Goal: Transaction & Acquisition: Purchase product/service

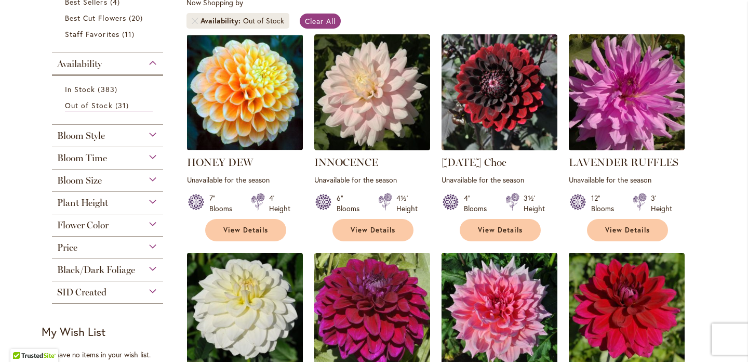
scroll to position [171, 0]
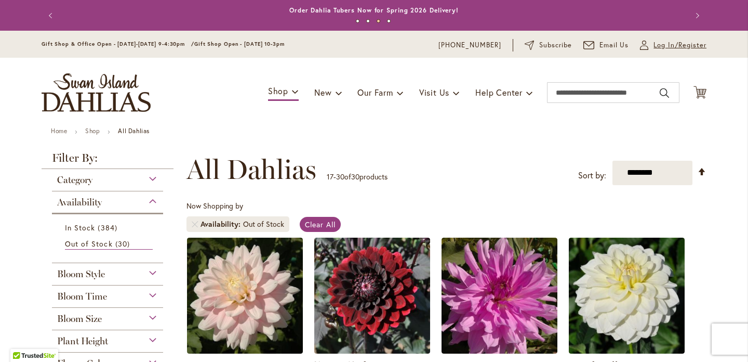
click at [683, 46] on span "Log In/Register" at bounding box center [680, 45] width 53 height 10
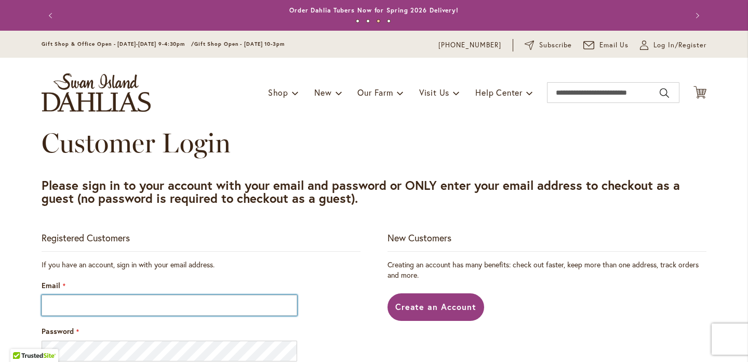
click at [153, 310] on input "Email" at bounding box center [170, 305] width 256 height 21
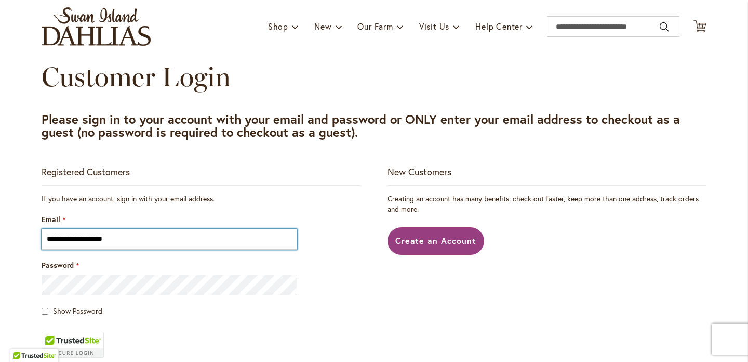
scroll to position [69, 0]
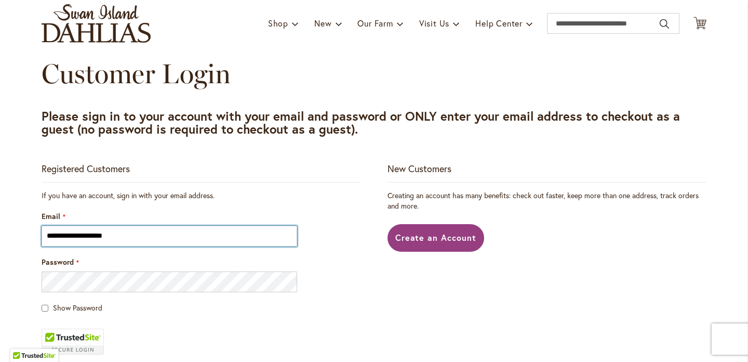
type input "**********"
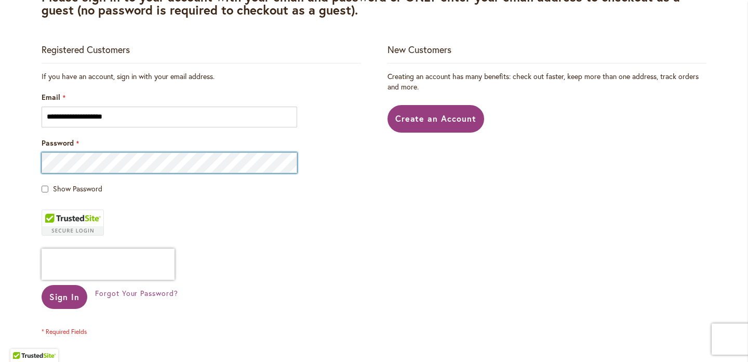
scroll to position [222, 0]
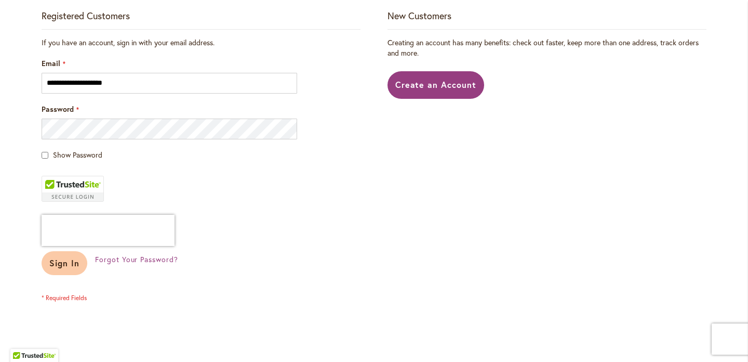
click at [66, 266] on span "Sign In" at bounding box center [64, 262] width 30 height 11
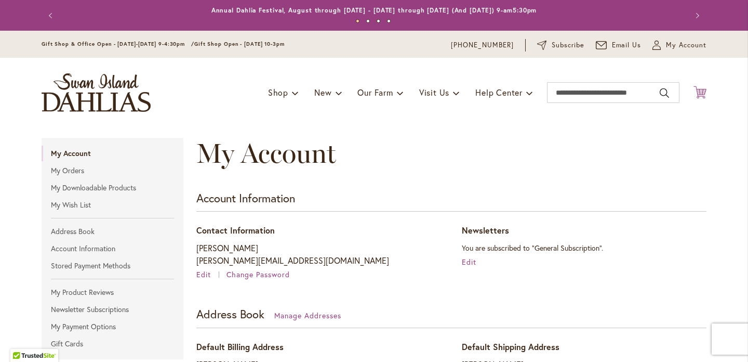
click at [702, 90] on icon at bounding box center [700, 92] width 13 height 12
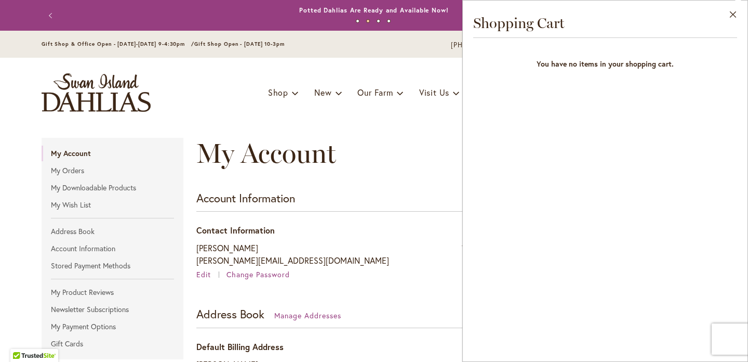
click at [304, 110] on div "Toggle Nav Shop Dahlia Tubers Collections Fresh Cut Dahlias Gardening Supplies …" at bounding box center [374, 93] width 686 height 70
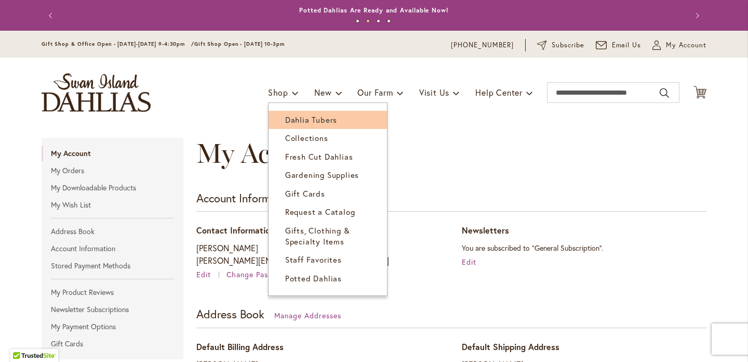
click at [288, 124] on span "Dahlia Tubers" at bounding box center [311, 119] width 52 height 10
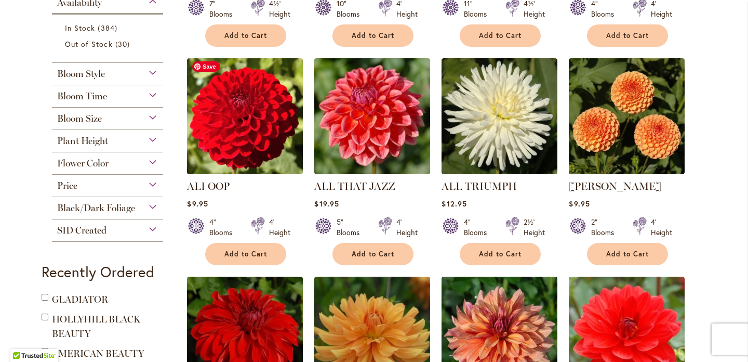
scroll to position [421, 0]
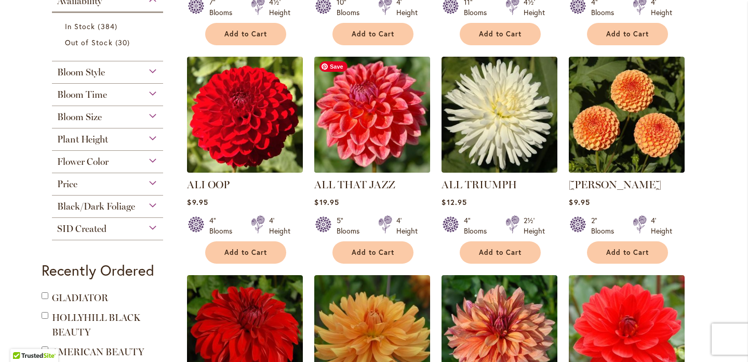
click at [375, 100] on img at bounding box center [373, 115] width 122 height 122
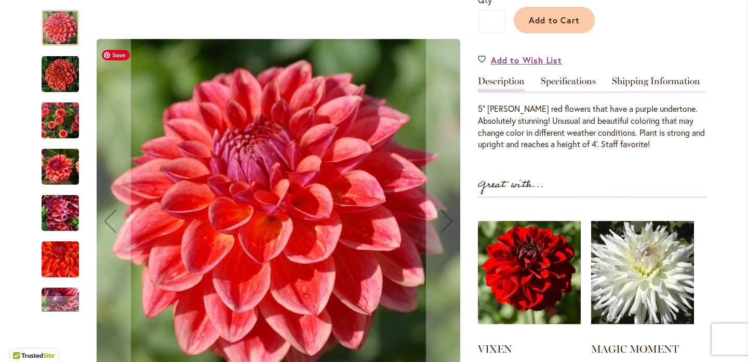
scroll to position [209, 0]
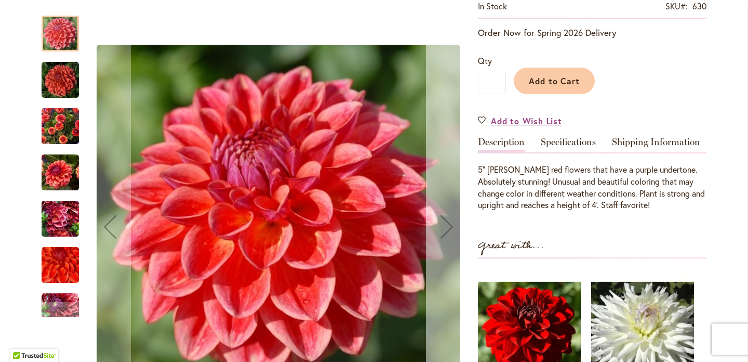
click at [446, 230] on div "Next" at bounding box center [447, 227] width 42 height 42
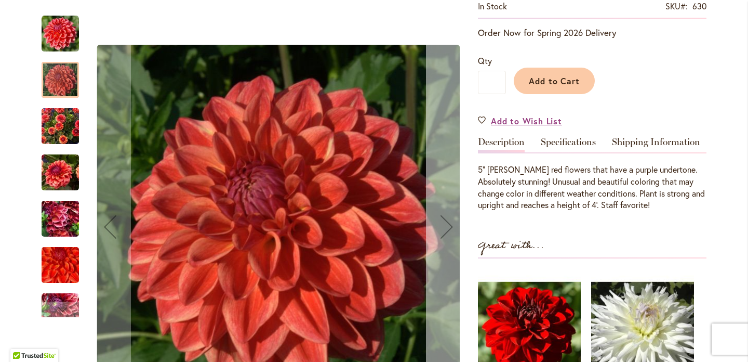
click at [446, 230] on div "Next" at bounding box center [447, 227] width 42 height 42
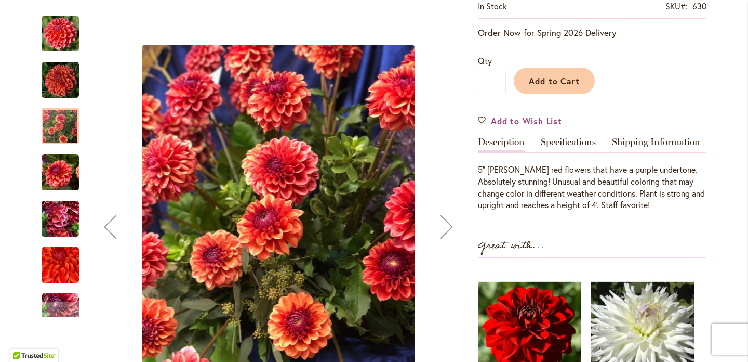
click at [446, 230] on div "Next" at bounding box center [447, 227] width 42 height 42
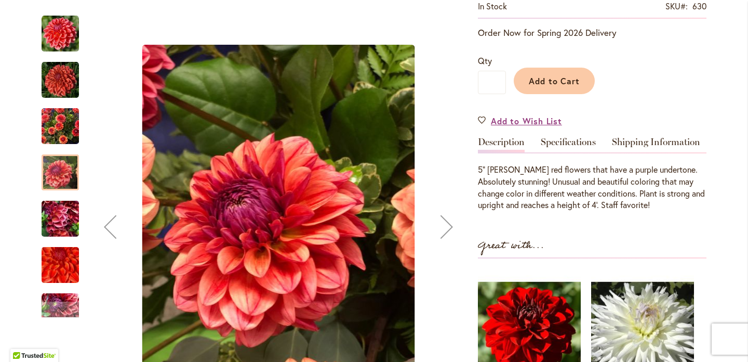
click at [446, 230] on div "Next" at bounding box center [447, 227] width 42 height 42
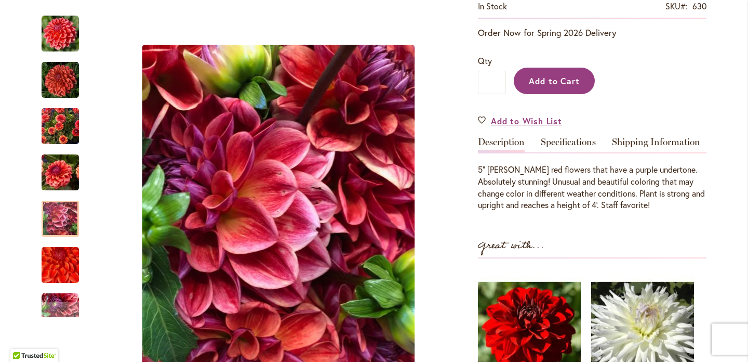
click at [554, 74] on button "Add to Cart" at bounding box center [554, 81] width 81 height 26
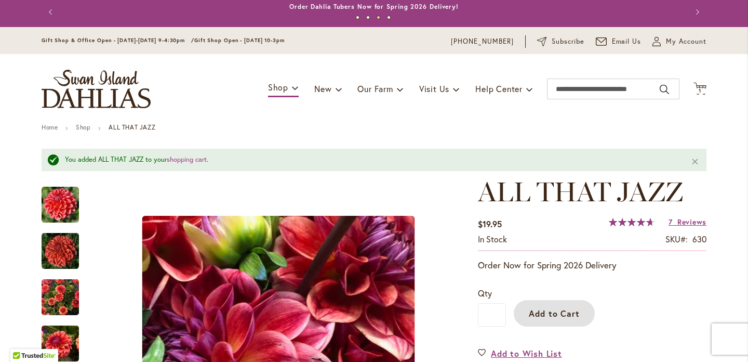
scroll to position [0, 0]
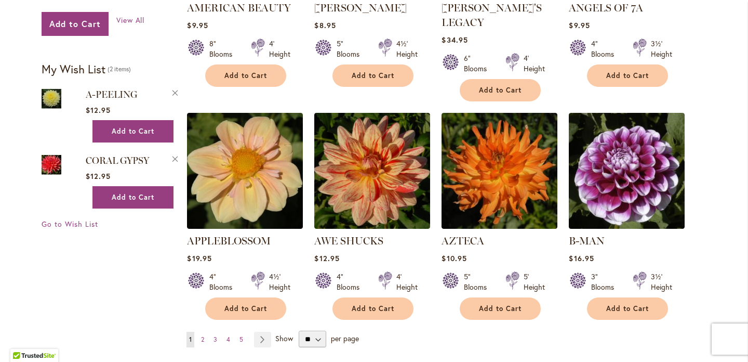
scroll to position [819, 0]
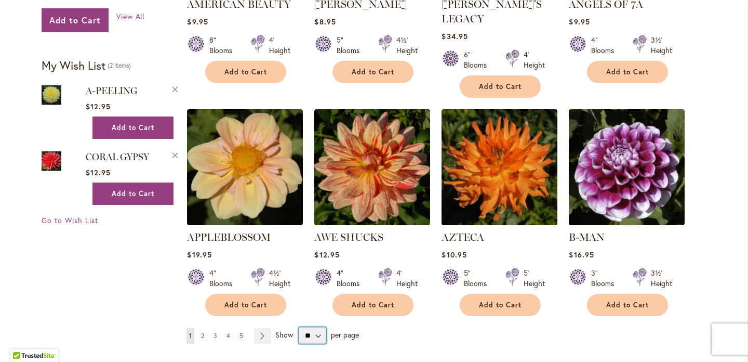
click at [319, 327] on select "** ** ** **" at bounding box center [313, 335] width 28 height 17
select select "**"
click at [299, 327] on select "** ** ** **" at bounding box center [313, 335] width 28 height 17
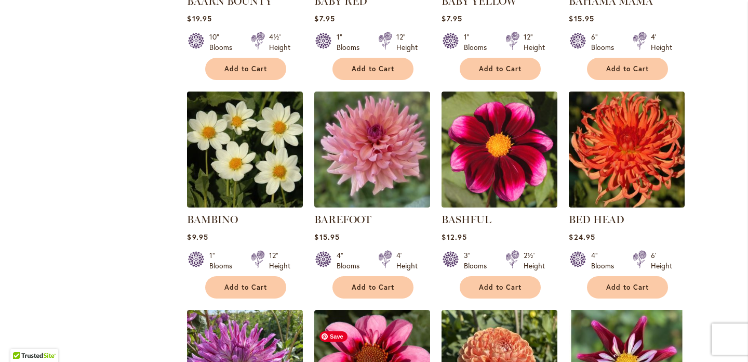
scroll to position [1275, 0]
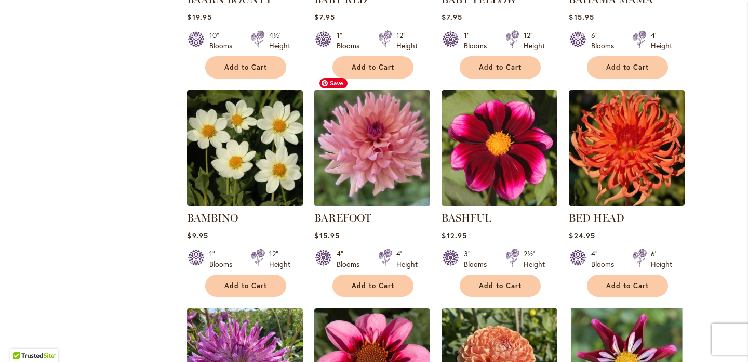
click at [369, 131] on img at bounding box center [373, 148] width 122 height 122
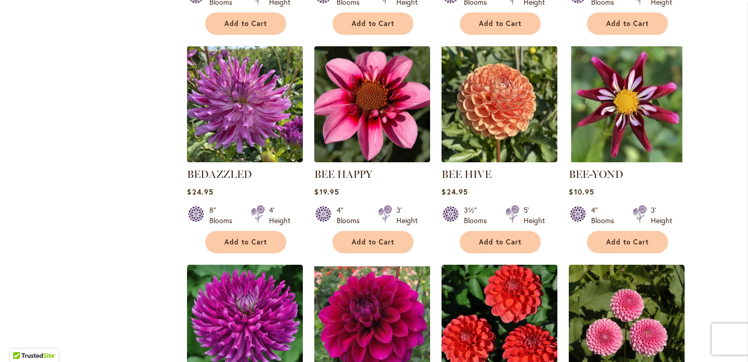
scroll to position [1534, 0]
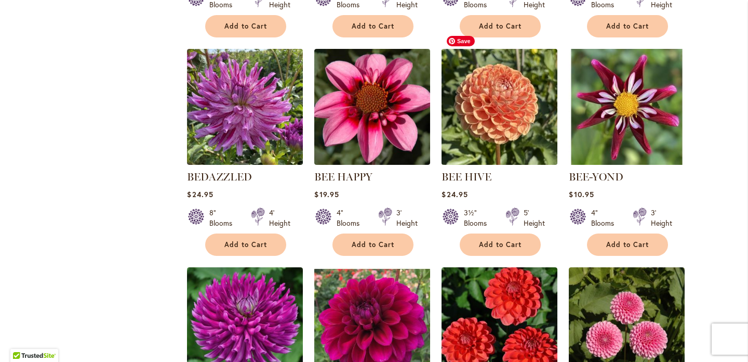
click at [455, 90] on img at bounding box center [500, 107] width 122 height 122
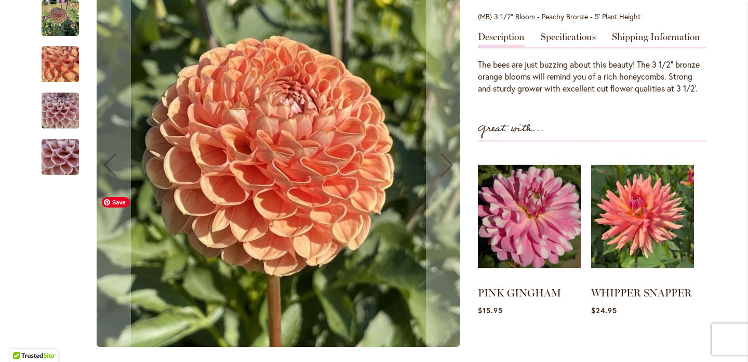
scroll to position [325, 0]
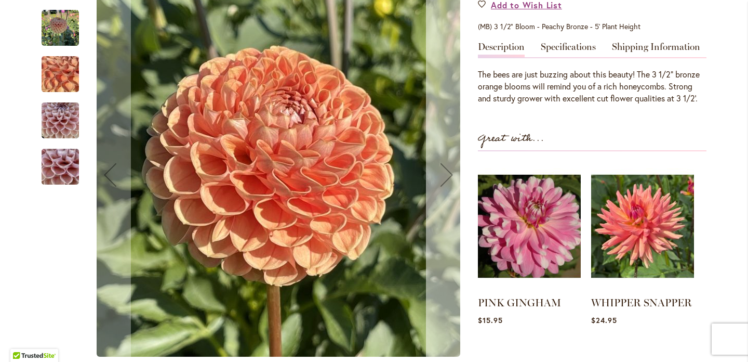
click at [449, 169] on div "Next" at bounding box center [447, 175] width 42 height 42
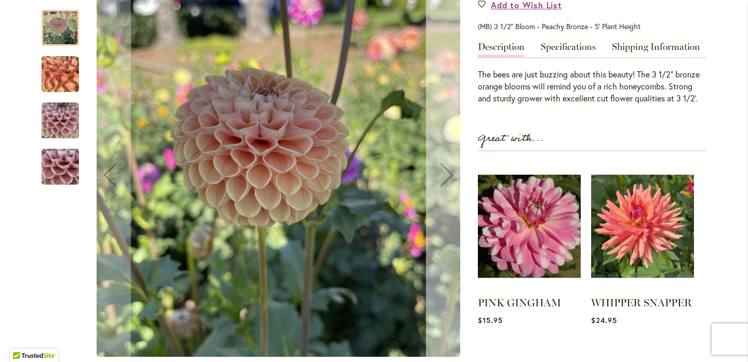
click at [449, 169] on div "Next" at bounding box center [447, 175] width 42 height 42
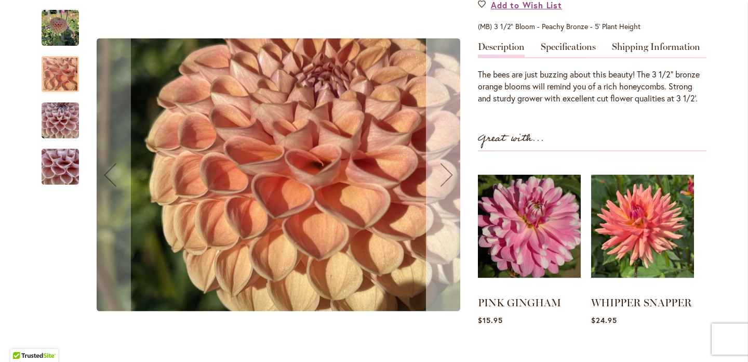
click at [449, 169] on div "Next" at bounding box center [447, 175] width 42 height 42
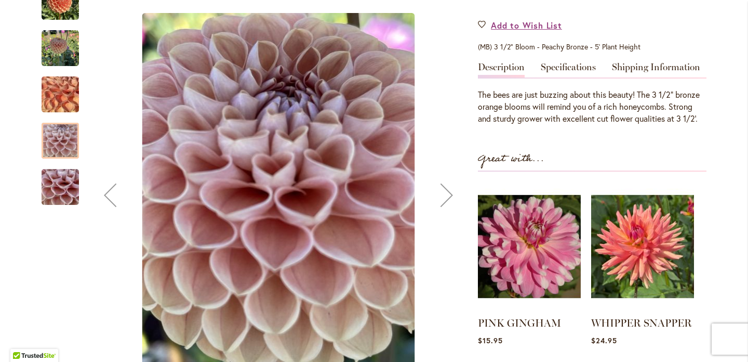
scroll to position [295, 0]
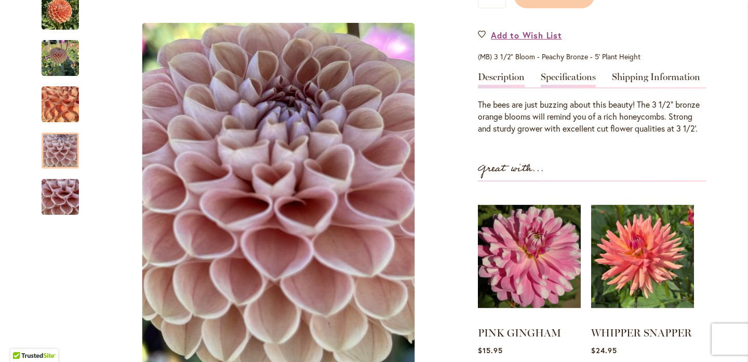
click at [545, 81] on link "Specifications" at bounding box center [568, 79] width 55 height 15
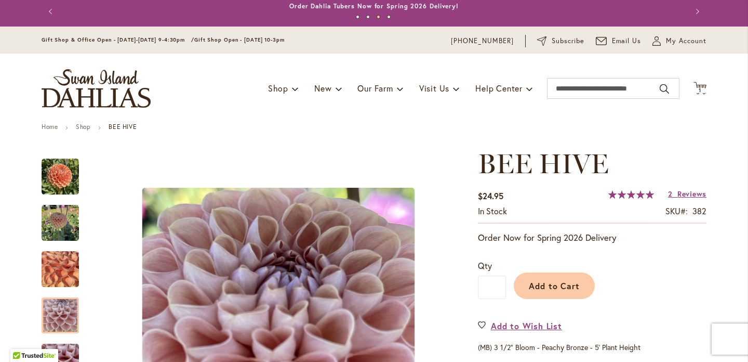
scroll to position [0, 0]
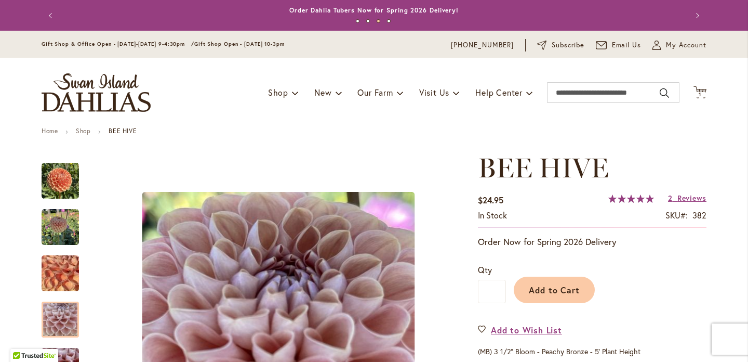
click at [545, 81] on div "Toggle Nav Shop Dahlia Tubers Collections Fresh Cut Dahlias Gardening Supplies …" at bounding box center [374, 93] width 686 height 70
click at [558, 279] on button "Add to Cart" at bounding box center [554, 289] width 81 height 26
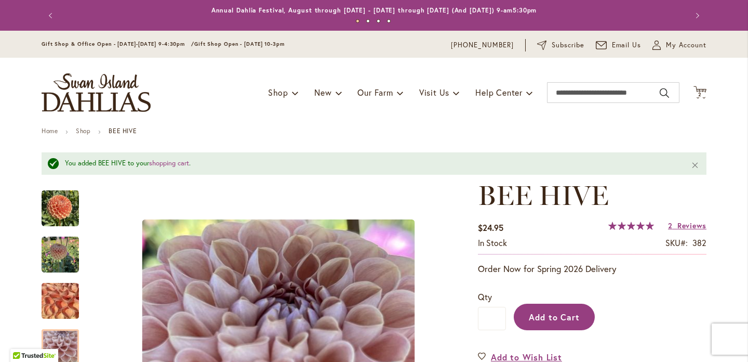
click at [534, 322] on button "Add to Cart" at bounding box center [554, 316] width 81 height 26
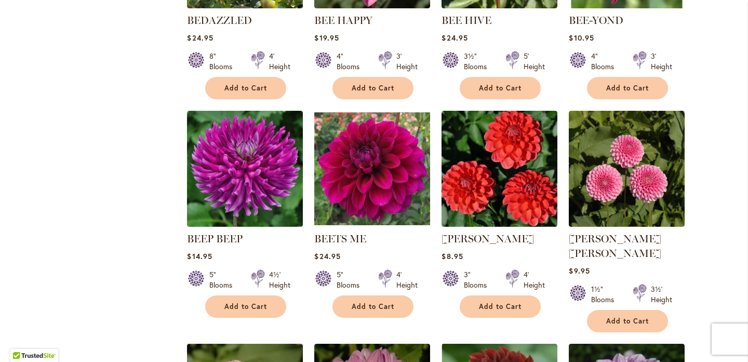
scroll to position [1691, 0]
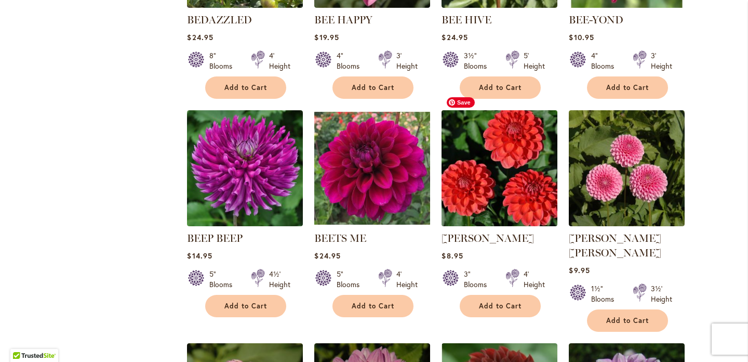
click at [523, 179] on img at bounding box center [500, 169] width 122 height 122
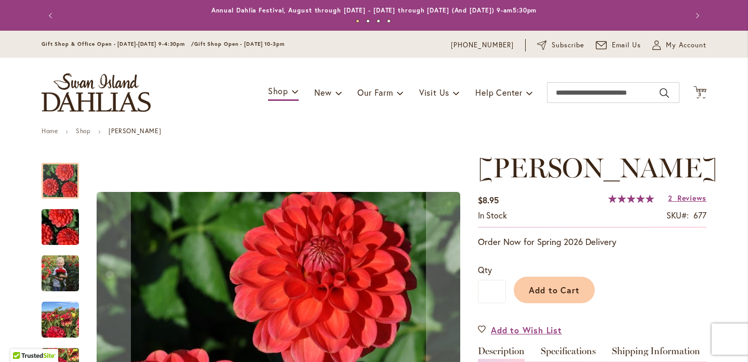
scroll to position [221, 0]
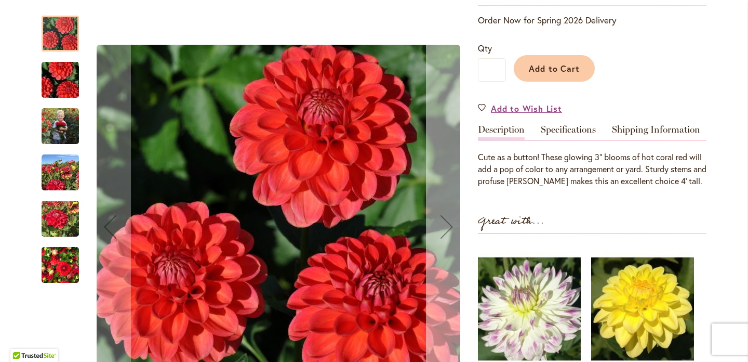
click at [448, 215] on div "Next" at bounding box center [447, 227] width 42 height 42
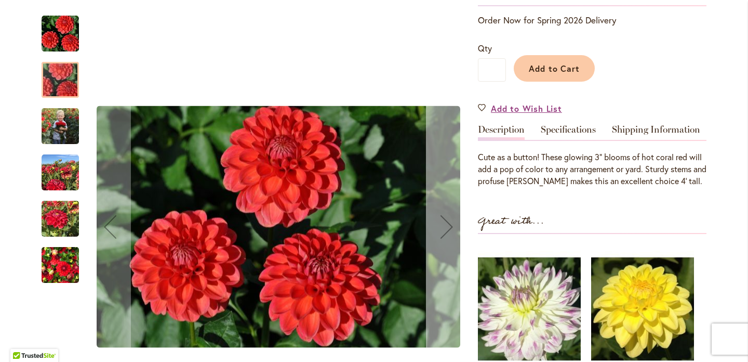
click at [448, 215] on div "Next" at bounding box center [447, 227] width 42 height 42
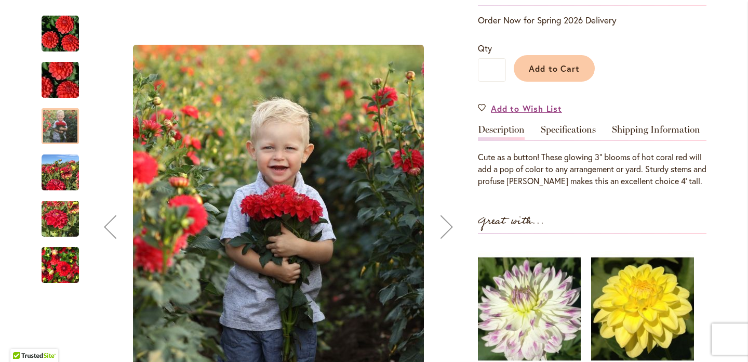
click at [448, 215] on div "Next" at bounding box center [447, 227] width 42 height 42
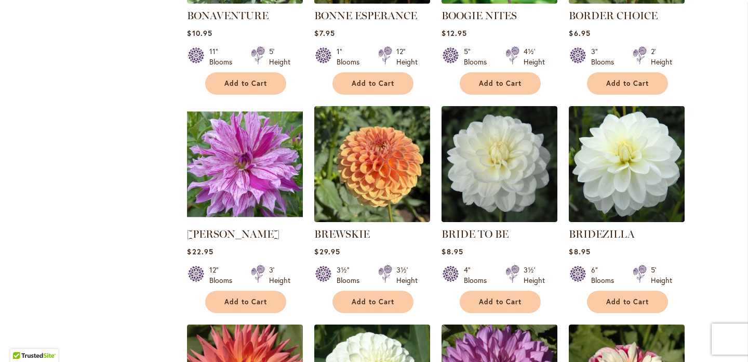
scroll to position [2796, 0]
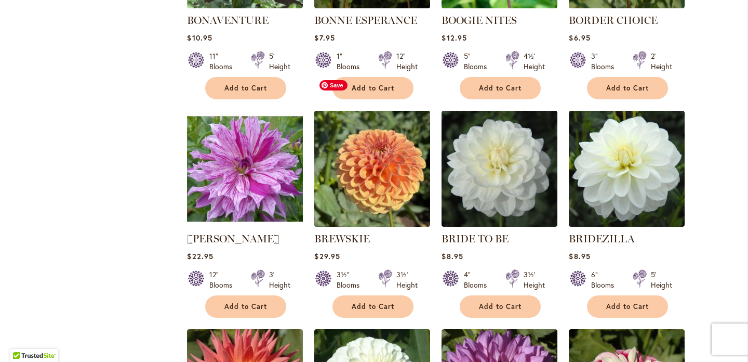
click at [384, 137] on img at bounding box center [373, 169] width 122 height 122
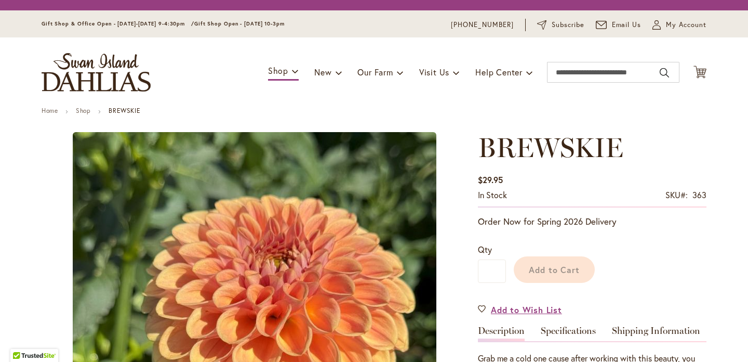
type input "*******"
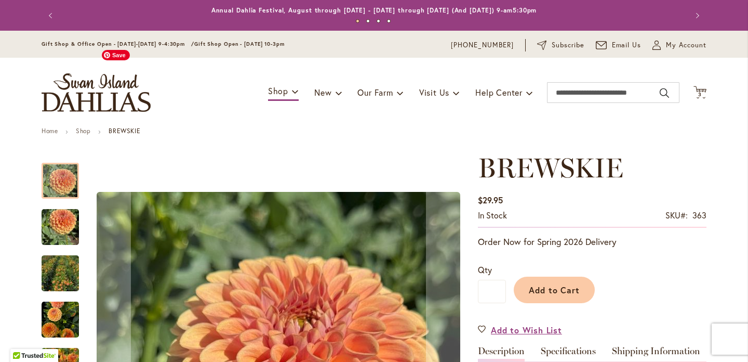
scroll to position [265, 0]
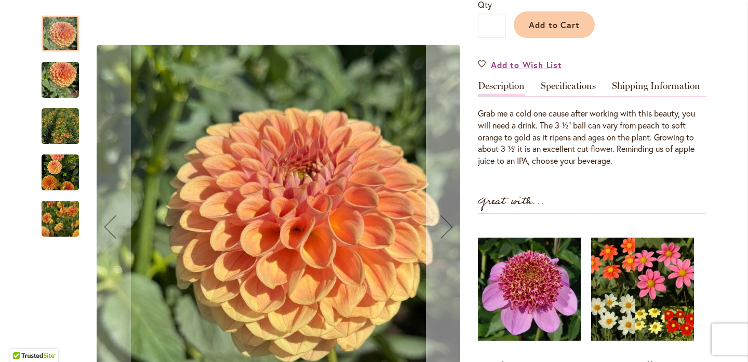
click at [449, 222] on div "Next" at bounding box center [447, 227] width 42 height 42
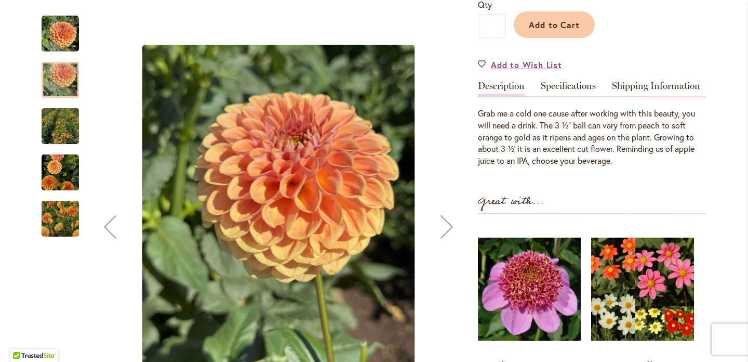
click at [449, 222] on div "Next" at bounding box center [447, 227] width 42 height 42
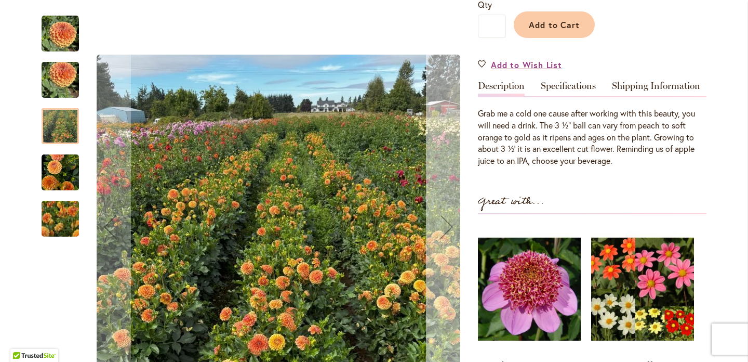
click at [449, 222] on div "Next" at bounding box center [447, 227] width 42 height 42
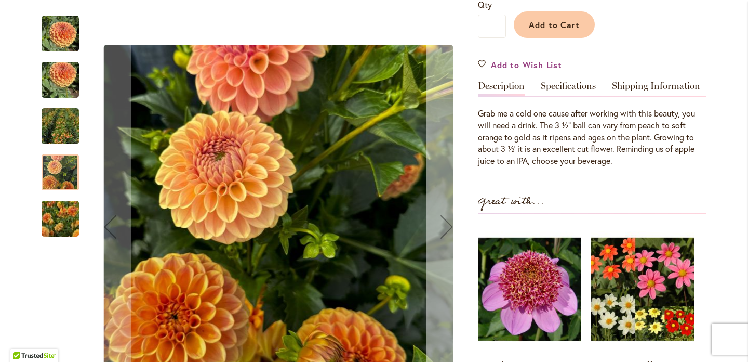
click at [449, 222] on div "Next" at bounding box center [447, 227] width 42 height 42
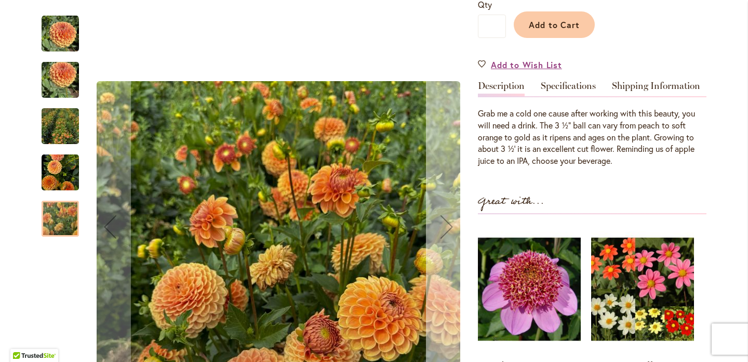
click at [449, 222] on div "Next" at bounding box center [447, 227] width 42 height 42
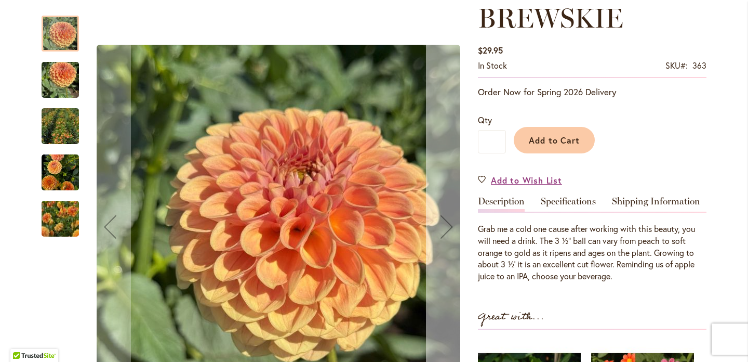
scroll to position [146, 0]
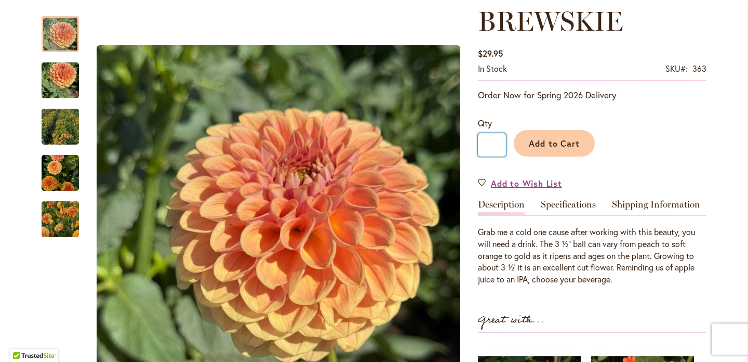
click at [494, 144] on input "*" at bounding box center [492, 144] width 28 height 23
click at [545, 138] on span "Add to Cart" at bounding box center [554, 143] width 51 height 11
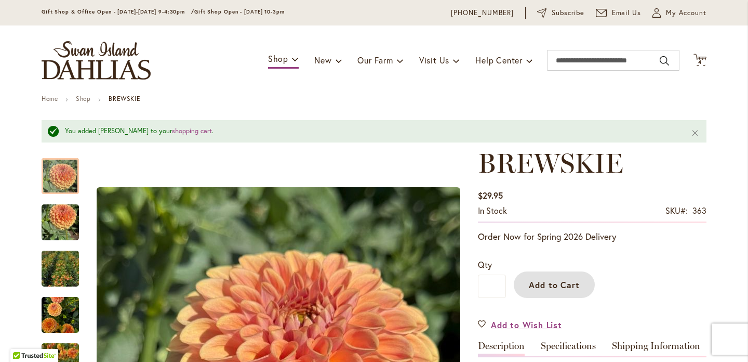
scroll to position [0, 0]
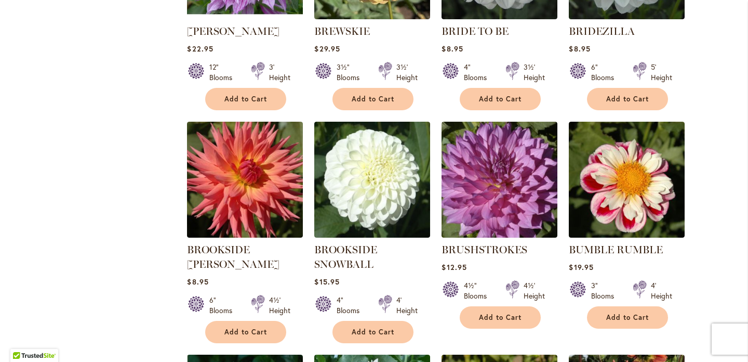
scroll to position [3004, 0]
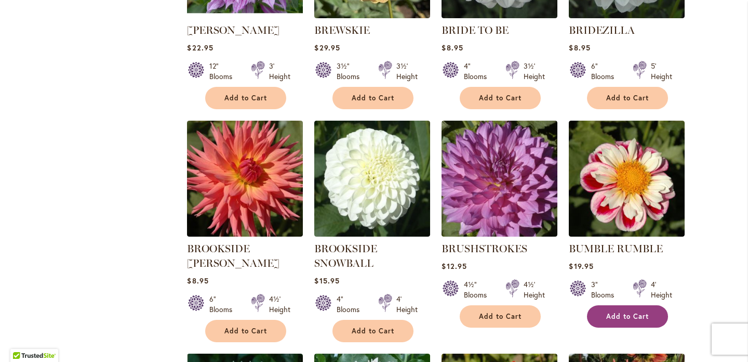
click at [615, 312] on span "Add to Cart" at bounding box center [627, 316] width 43 height 9
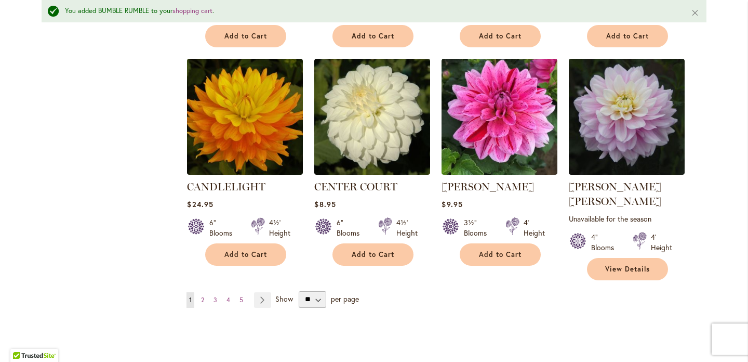
scroll to position [3542, 0]
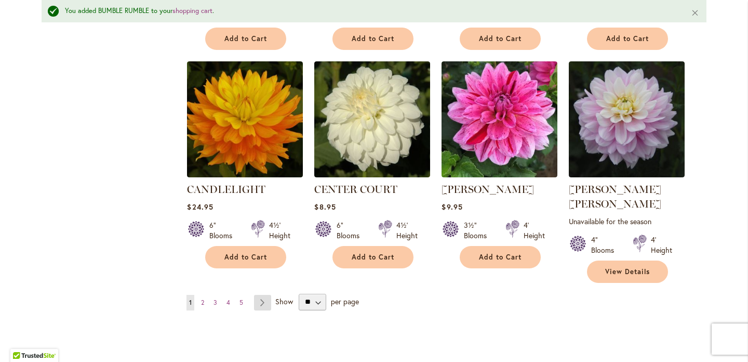
click at [262, 295] on link "Page Next" at bounding box center [262, 303] width 17 height 16
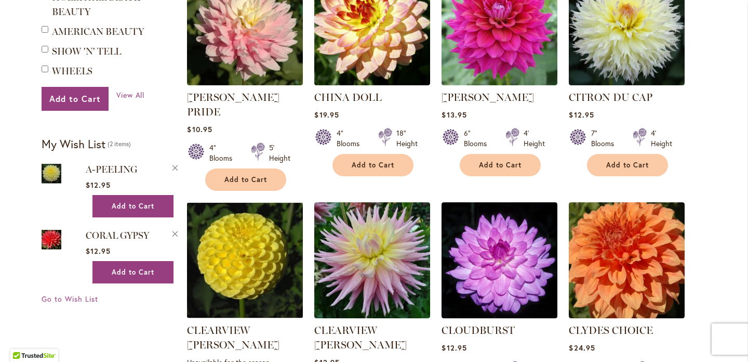
scroll to position [752, 0]
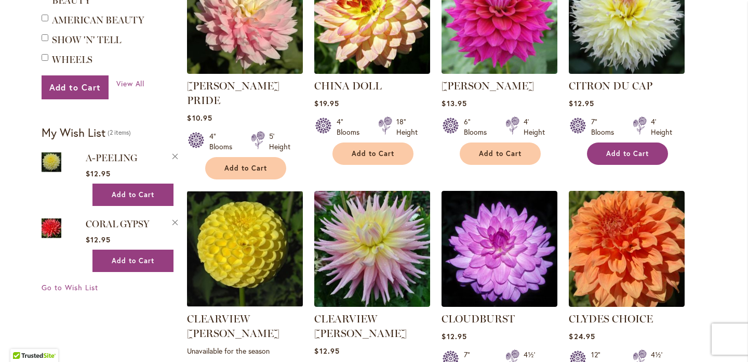
click at [640, 142] on button "Add to Cart" at bounding box center [627, 153] width 81 height 22
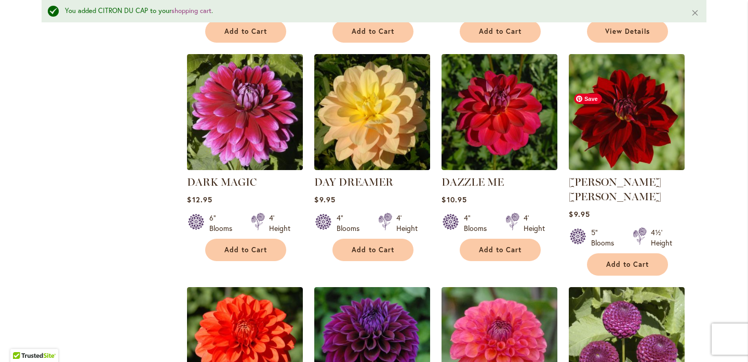
scroll to position [2046, 0]
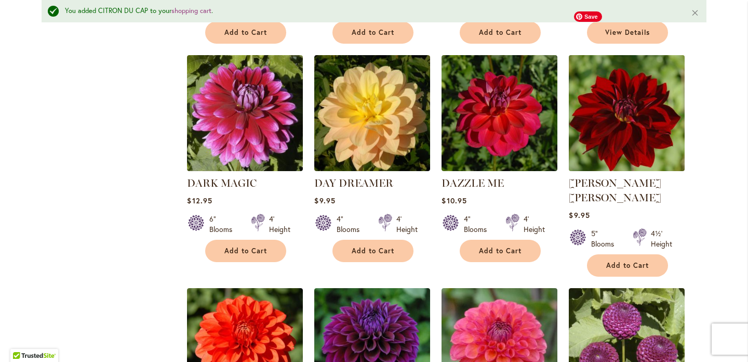
click at [646, 88] on img at bounding box center [627, 113] width 122 height 122
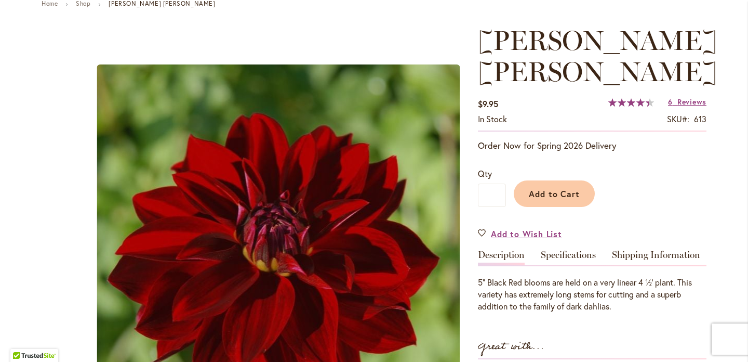
scroll to position [118, 0]
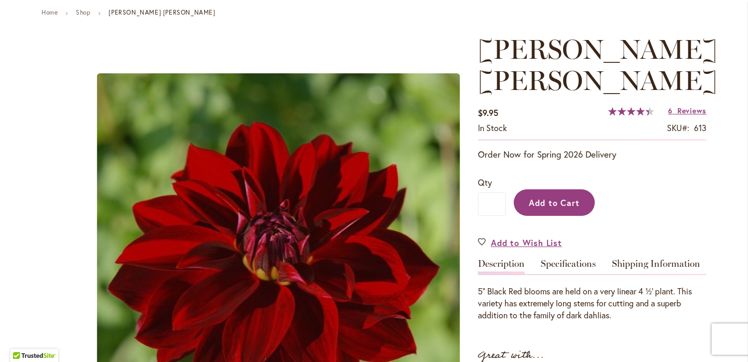
click at [581, 189] on button "Add to Cart" at bounding box center [554, 202] width 81 height 26
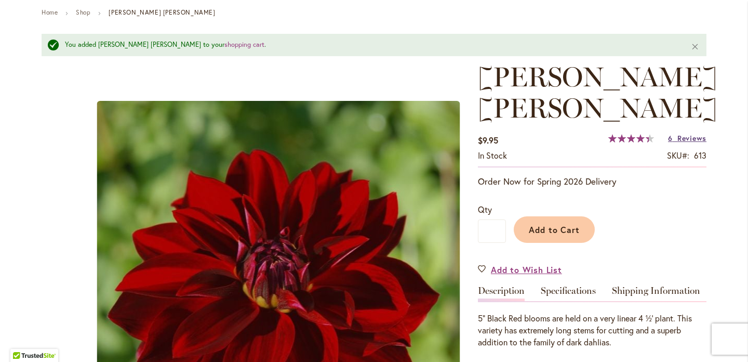
click at [688, 133] on span "Reviews" at bounding box center [691, 138] width 29 height 10
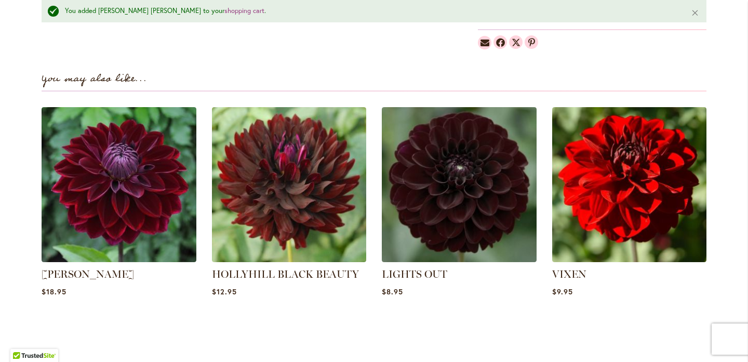
scroll to position [776, 0]
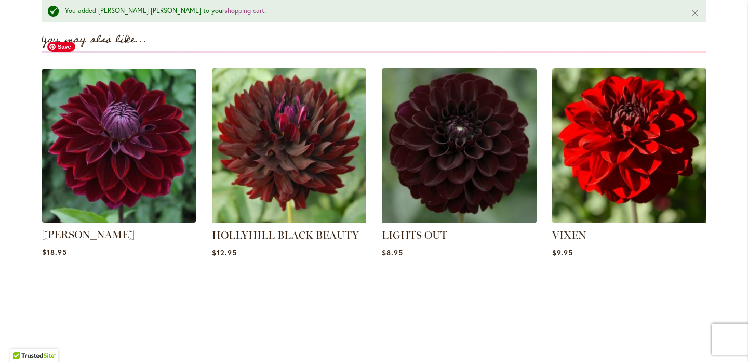
click at [102, 122] on img at bounding box center [118, 145] width 161 height 161
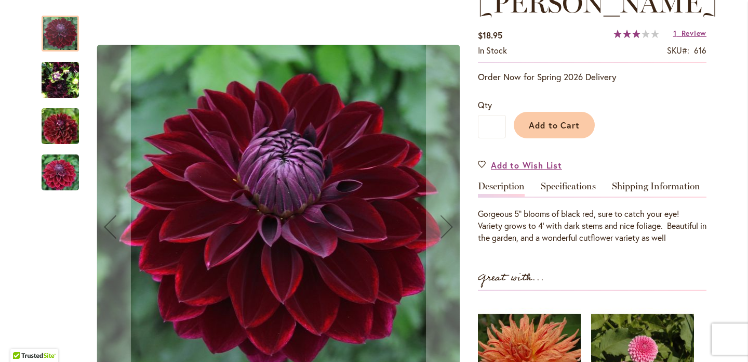
scroll to position [169, 0]
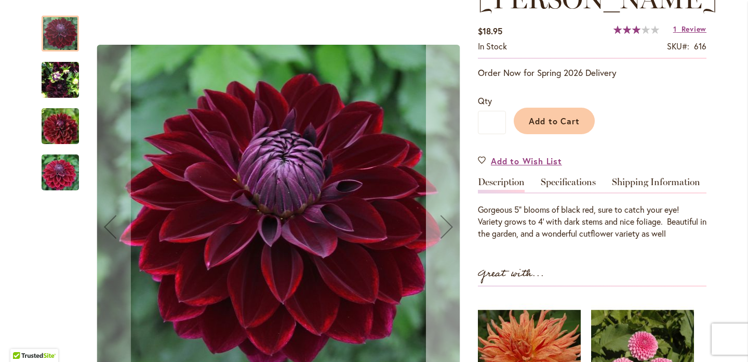
click at [446, 222] on div "Next" at bounding box center [447, 227] width 42 height 42
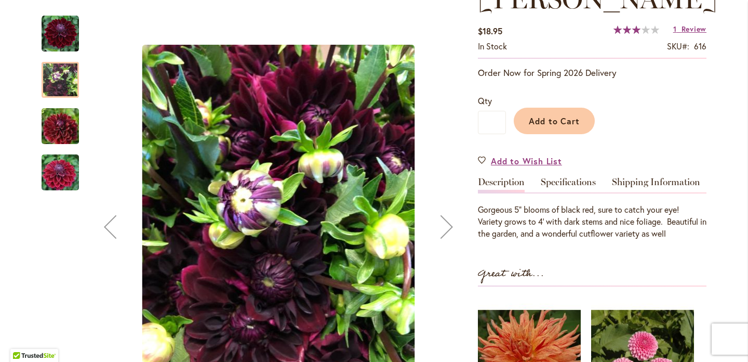
click at [446, 222] on div "Next" at bounding box center [447, 227] width 42 height 42
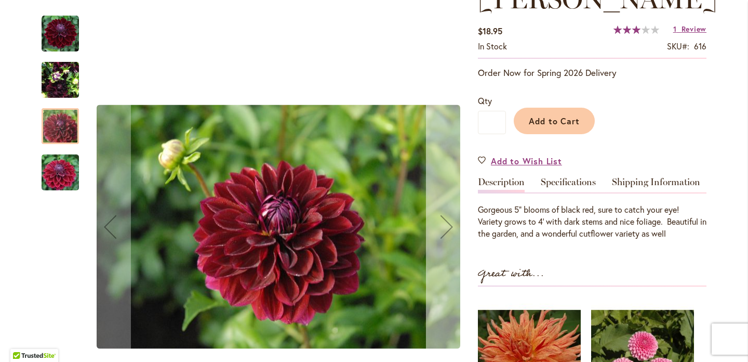
click at [446, 222] on div "Next" at bounding box center [447, 227] width 42 height 42
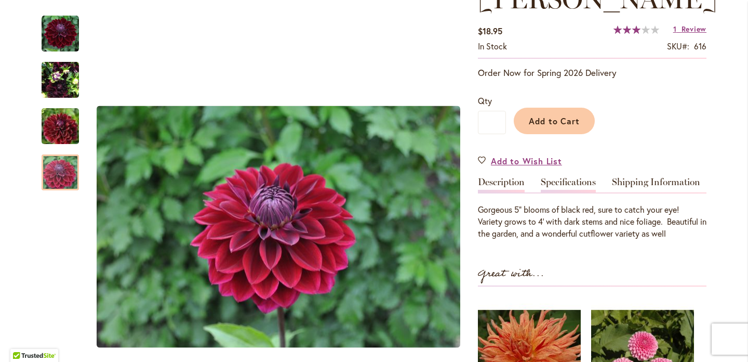
click at [549, 183] on link "Specifications" at bounding box center [568, 184] width 55 height 15
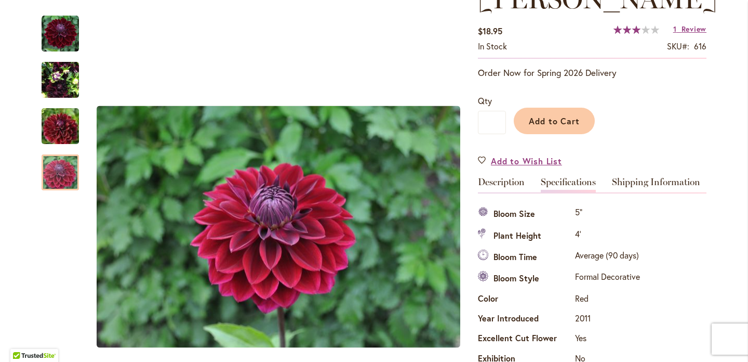
scroll to position [345, 0]
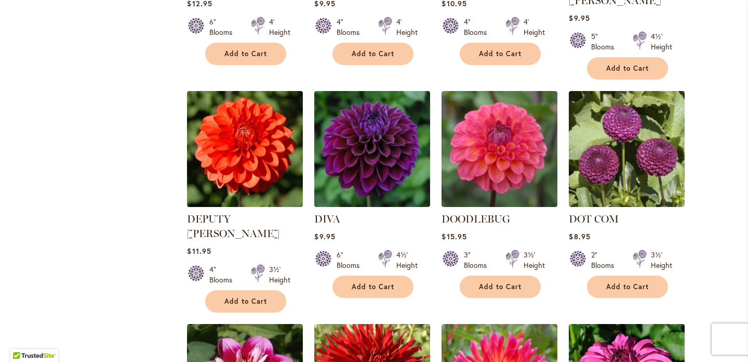
scroll to position [2208, 0]
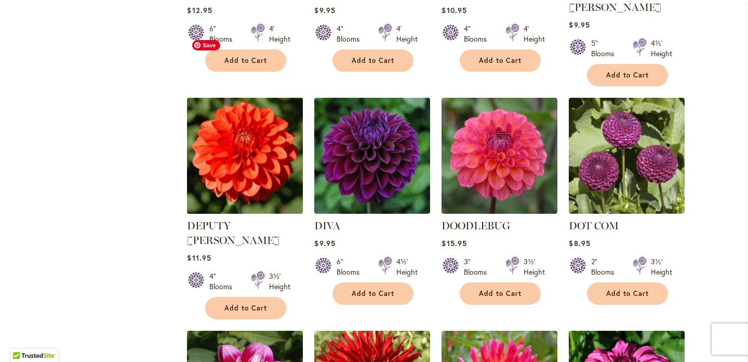
click at [271, 106] on img at bounding box center [245, 156] width 122 height 122
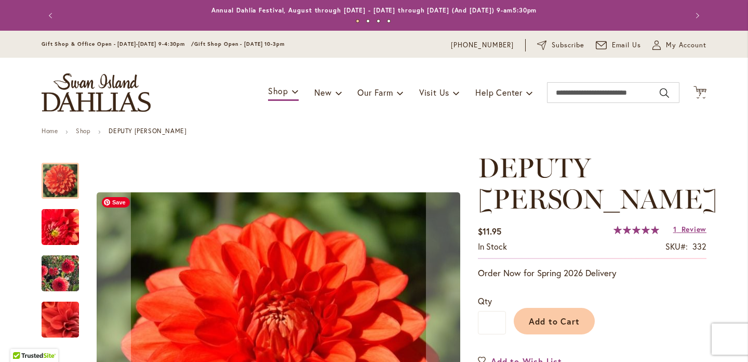
scroll to position [54, 0]
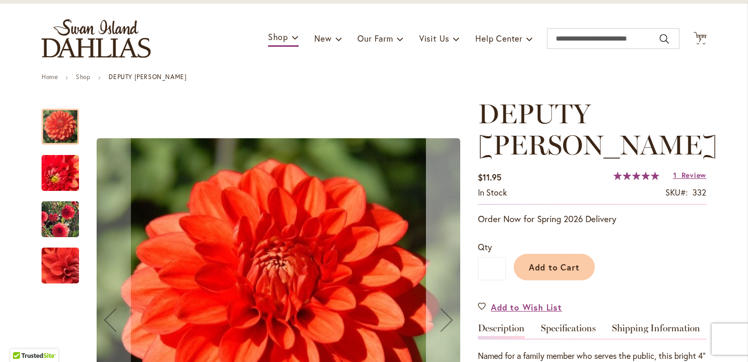
click at [445, 319] on div "Next" at bounding box center [447, 320] width 42 height 42
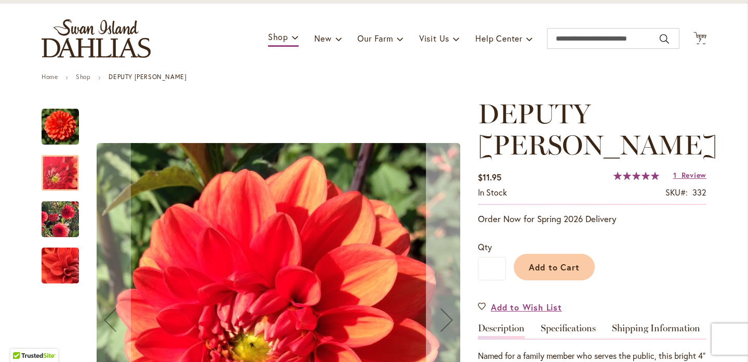
click at [445, 319] on div "Next" at bounding box center [447, 320] width 42 height 42
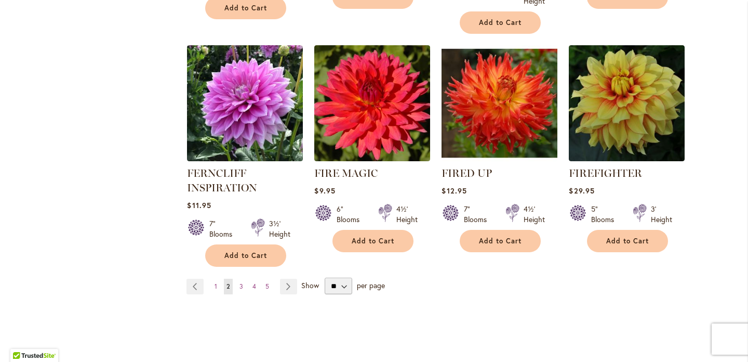
scroll to position [3610, 0]
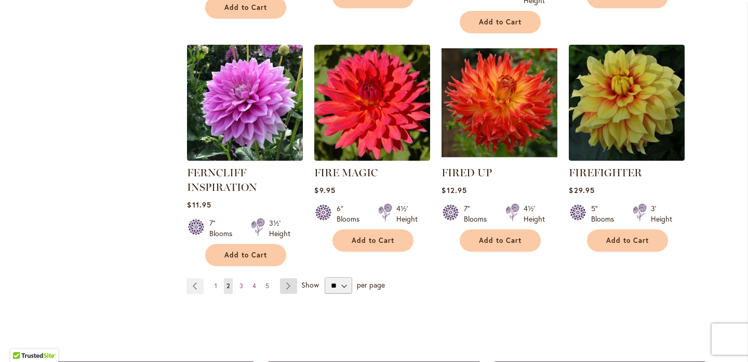
click at [292, 278] on link "Page Next" at bounding box center [288, 286] width 17 height 16
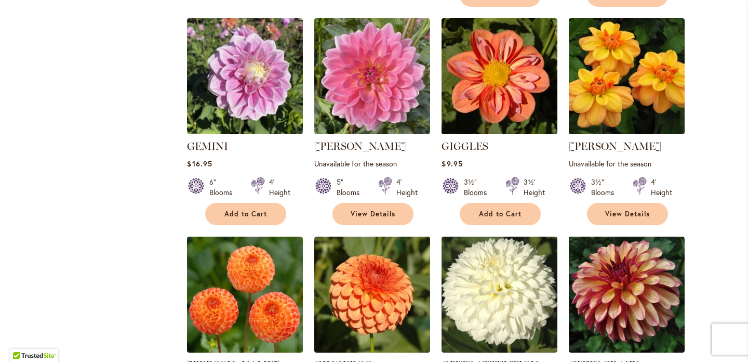
scroll to position [1178, 0]
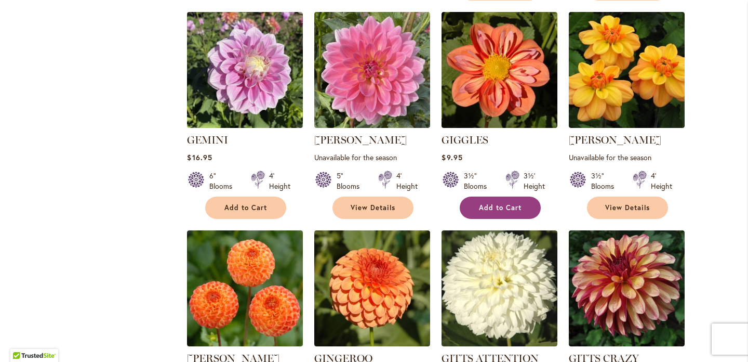
click at [489, 196] on button "Add to Cart" at bounding box center [500, 207] width 81 height 22
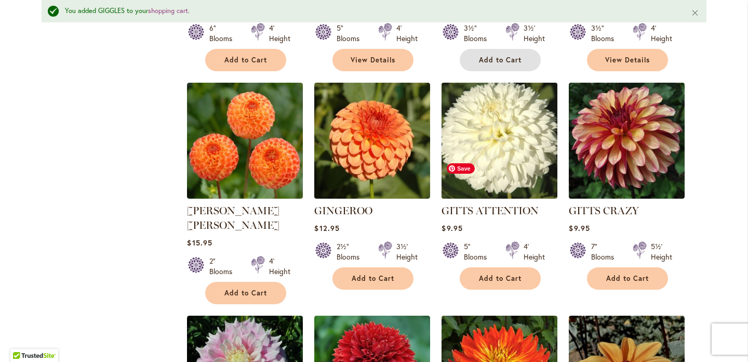
scroll to position [1356, 0]
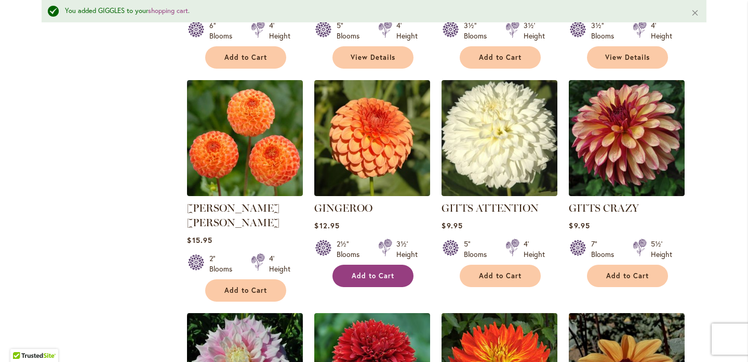
click at [390, 264] on button "Add to Cart" at bounding box center [372, 275] width 81 height 22
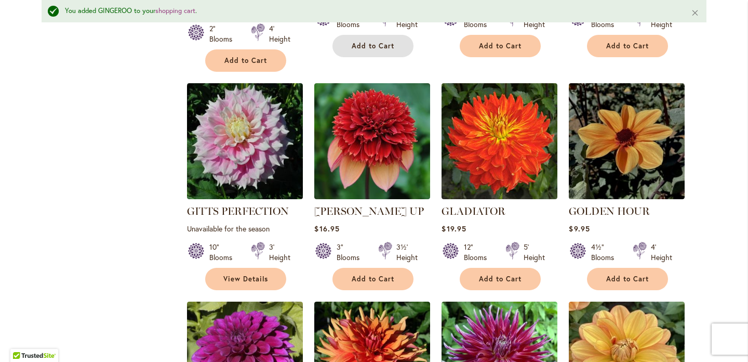
scroll to position [1586, 0]
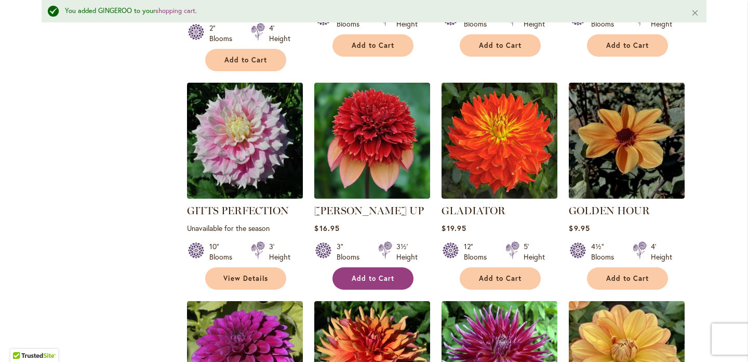
click at [367, 274] on span "Add to Cart" at bounding box center [373, 278] width 43 height 9
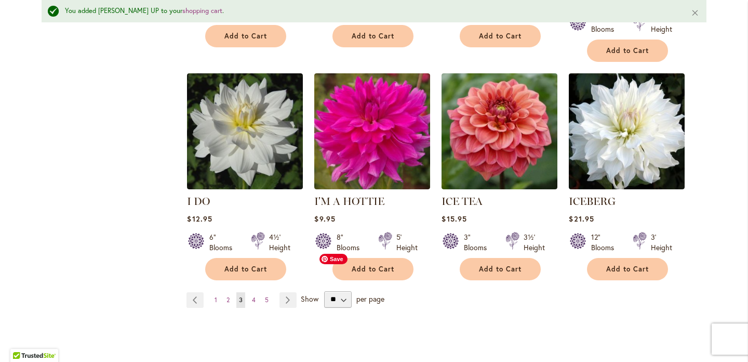
scroll to position [3631, 0]
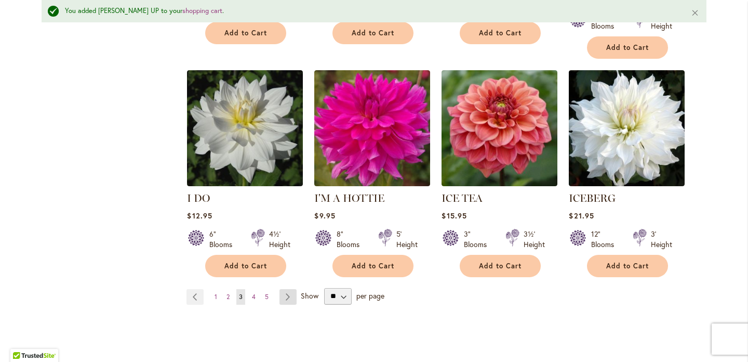
click at [290, 289] on link "Page Next" at bounding box center [287, 297] width 17 height 16
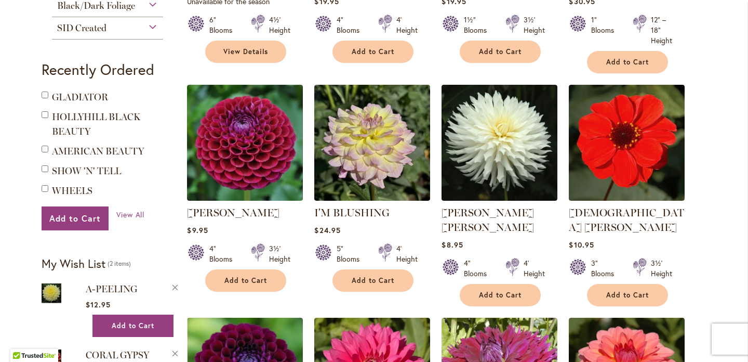
scroll to position [623, 0]
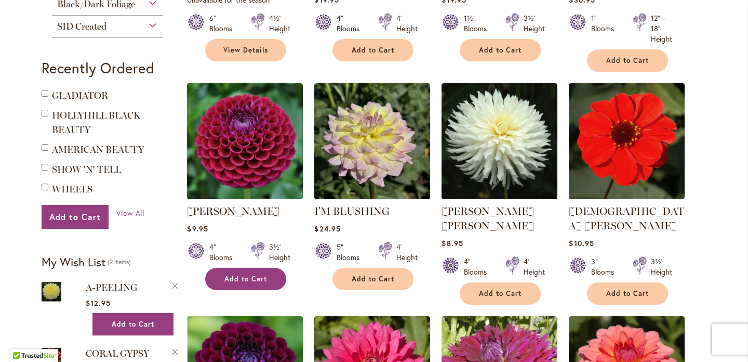
click at [248, 274] on span "Add to Cart" at bounding box center [245, 278] width 43 height 9
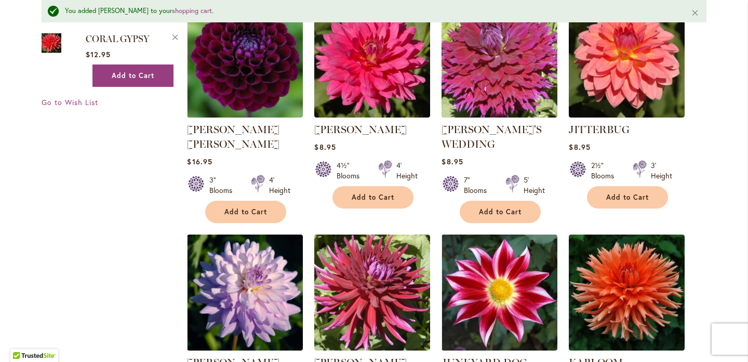
scroll to position [913, 0]
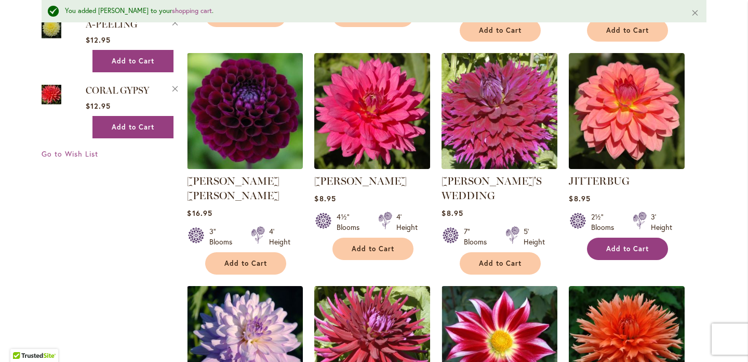
click at [624, 237] on button "Add to Cart" at bounding box center [627, 248] width 81 height 22
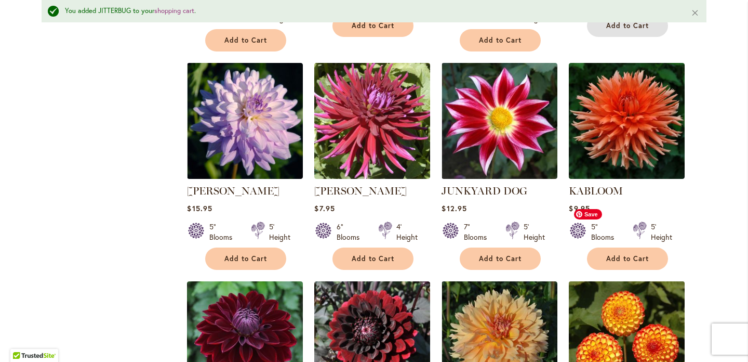
scroll to position [1127, 0]
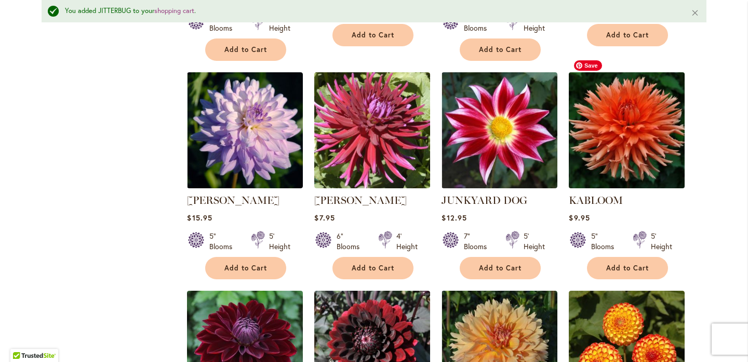
click at [659, 155] on img at bounding box center [627, 130] width 122 height 122
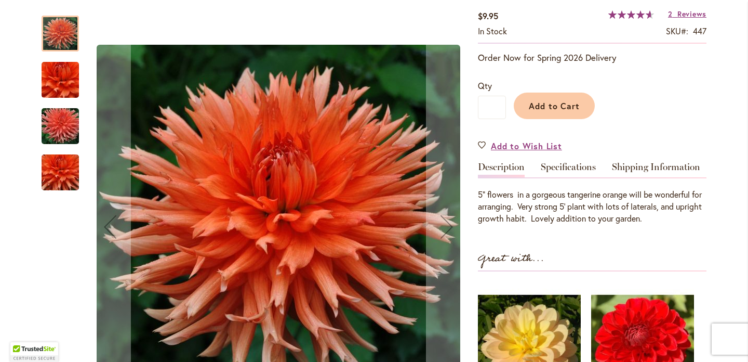
scroll to position [192, 0]
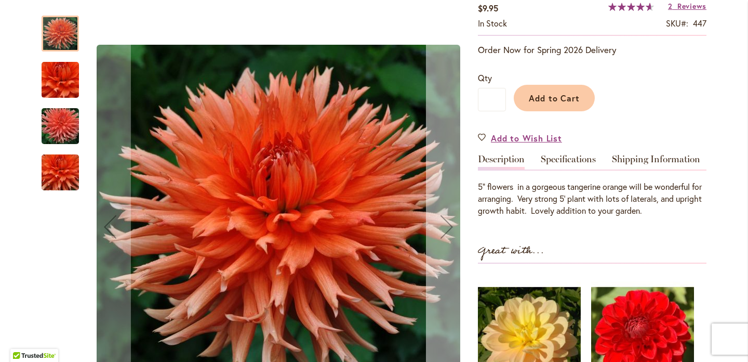
click at [447, 219] on div "Next" at bounding box center [447, 227] width 42 height 42
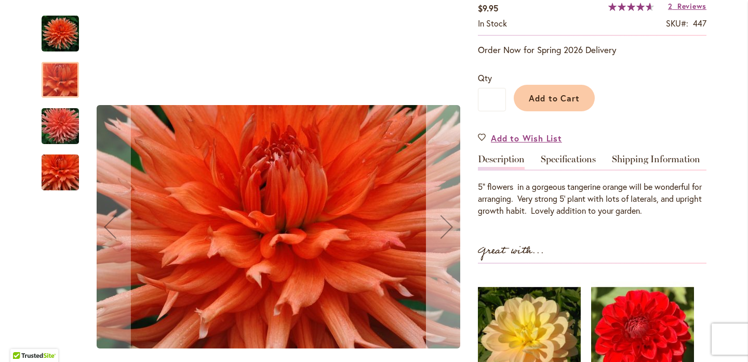
click at [447, 219] on div "Next" at bounding box center [447, 227] width 42 height 42
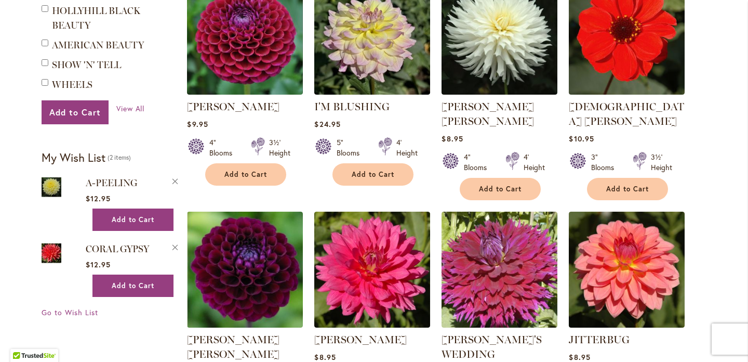
scroll to position [734, 0]
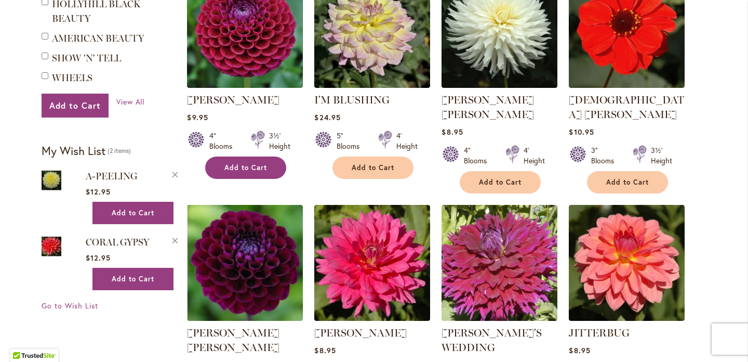
click at [256, 166] on span "Add to Cart" at bounding box center [245, 167] width 43 height 9
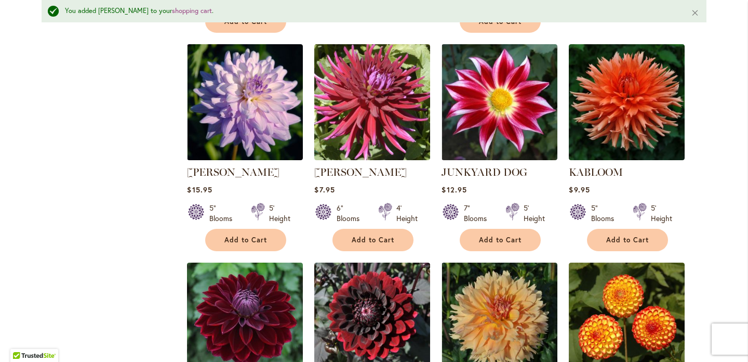
scroll to position [1097, 0]
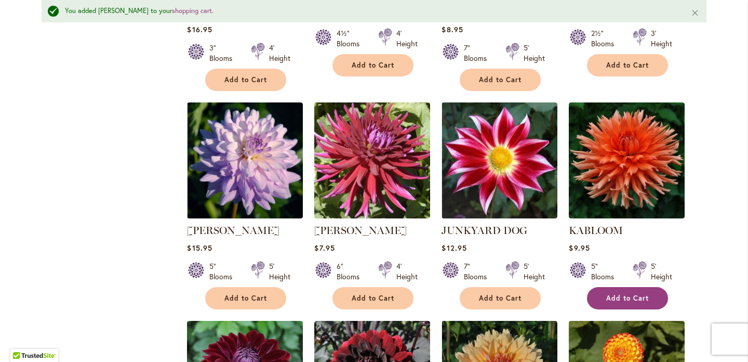
click at [593, 287] on button "Add to Cart" at bounding box center [627, 298] width 81 height 22
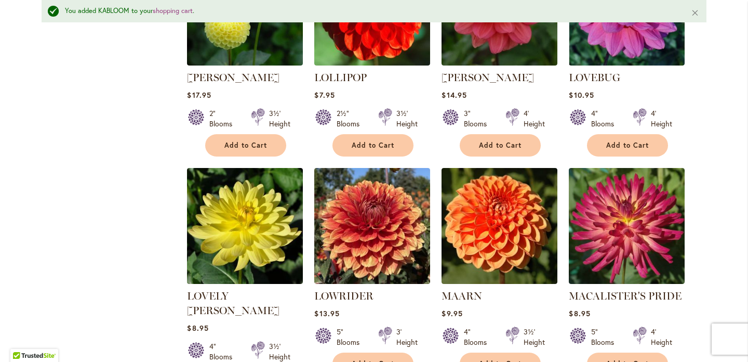
scroll to position [2825, 0]
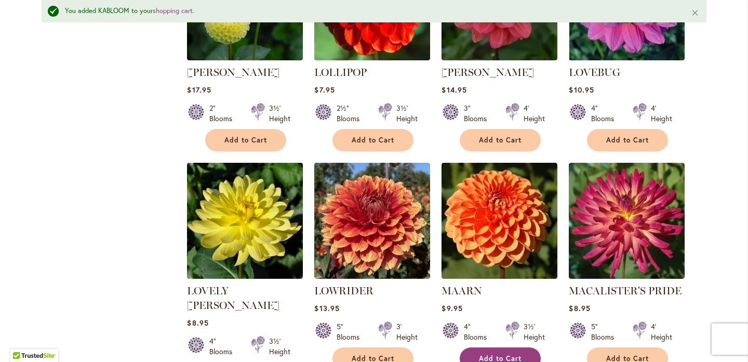
click at [522, 347] on button "Add to Cart" at bounding box center [500, 358] width 81 height 22
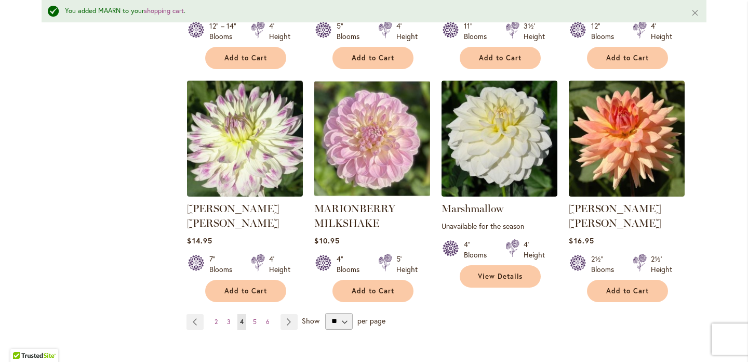
scroll to position [3574, 0]
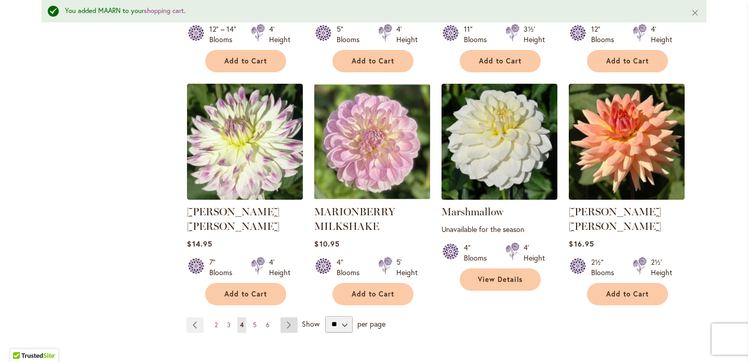
click at [291, 317] on link "Page Next" at bounding box center [289, 325] width 17 height 16
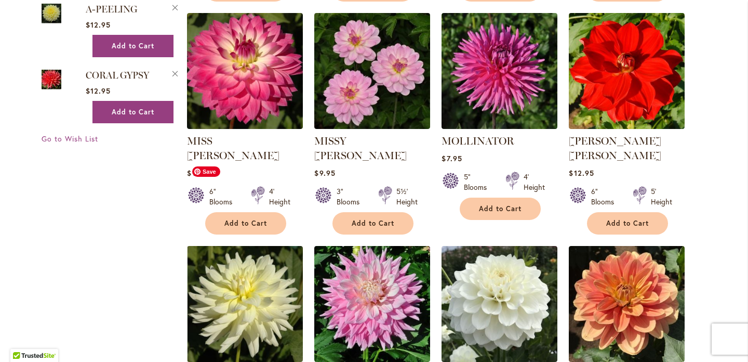
scroll to position [899, 0]
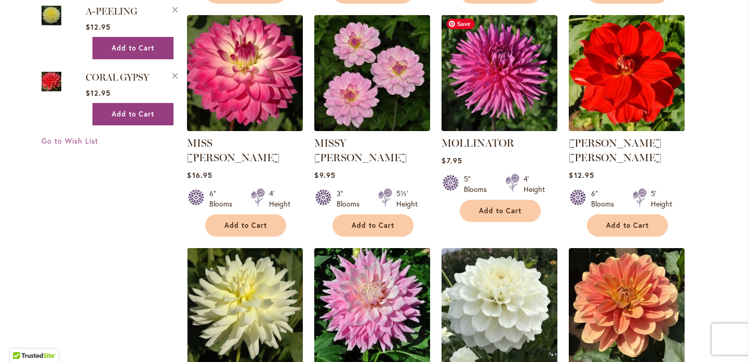
click at [501, 102] on img at bounding box center [500, 73] width 122 height 122
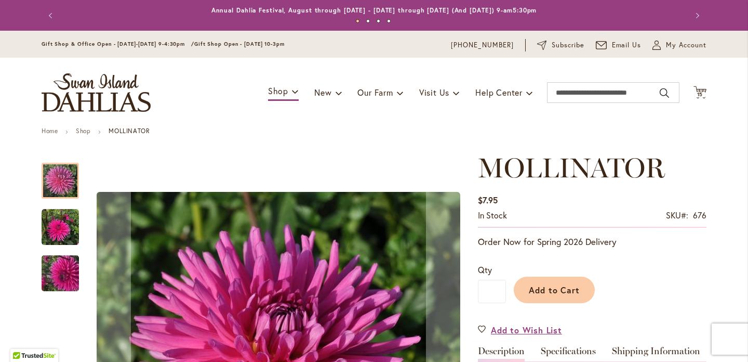
click at [459, 135] on ul "Home Shop MOLLINATOR" at bounding box center [374, 131] width 665 height 9
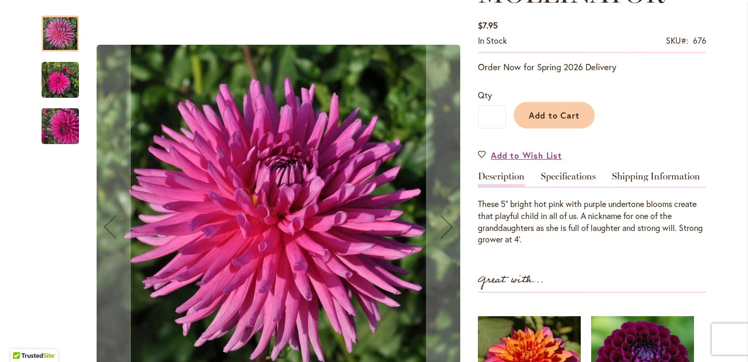
scroll to position [177, 0]
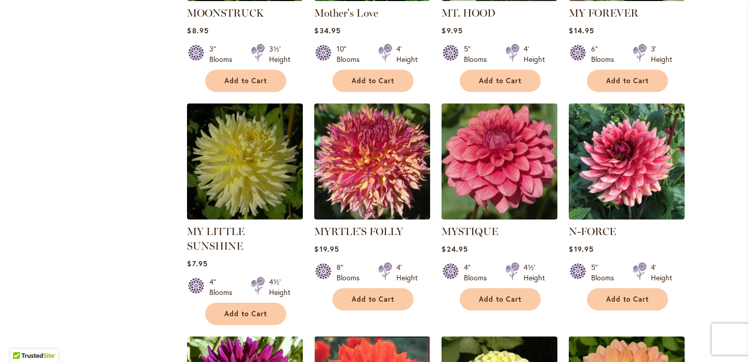
scroll to position [1269, 0]
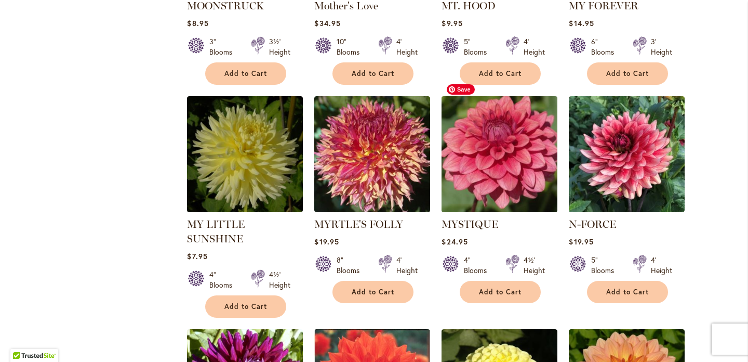
click at [543, 143] on img at bounding box center [500, 155] width 122 height 122
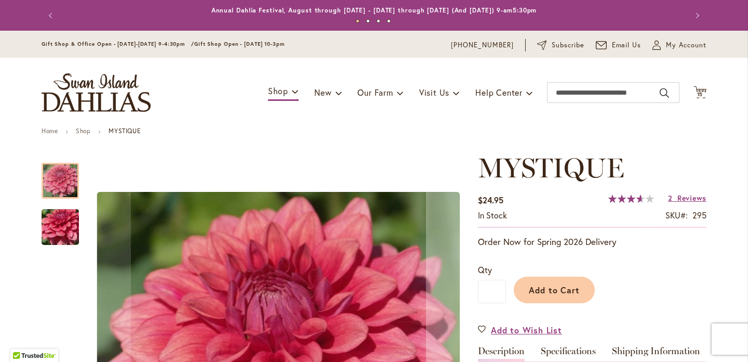
scroll to position [110, 0]
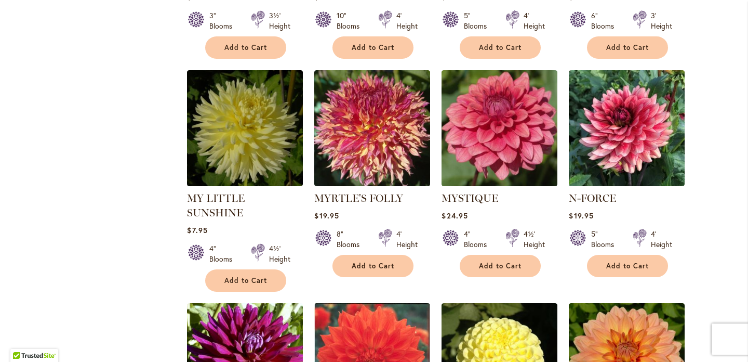
scroll to position [1306, 0]
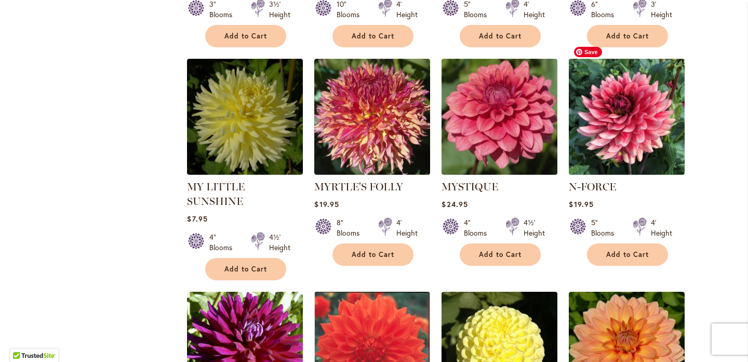
click at [633, 90] on img at bounding box center [627, 117] width 122 height 122
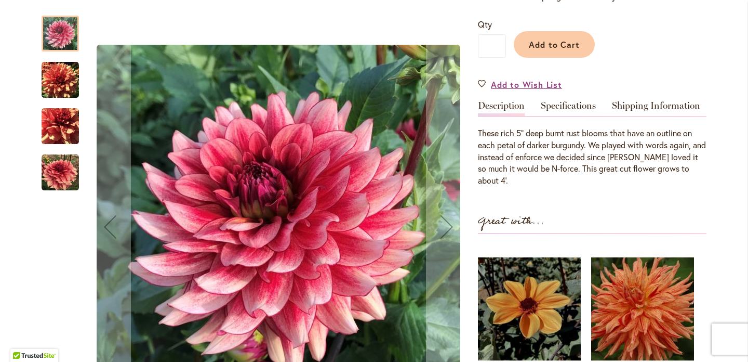
scroll to position [246, 0]
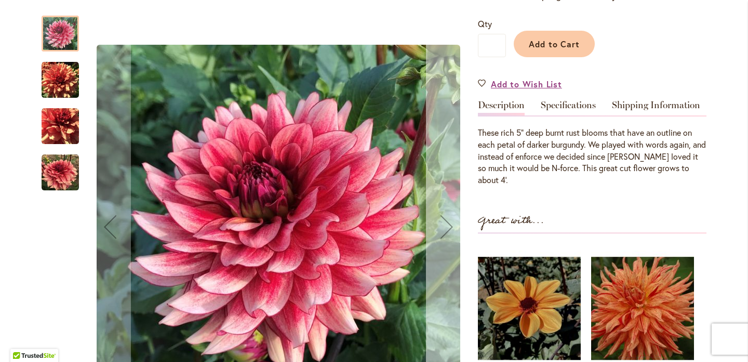
click at [447, 222] on div "Next" at bounding box center [447, 227] width 42 height 42
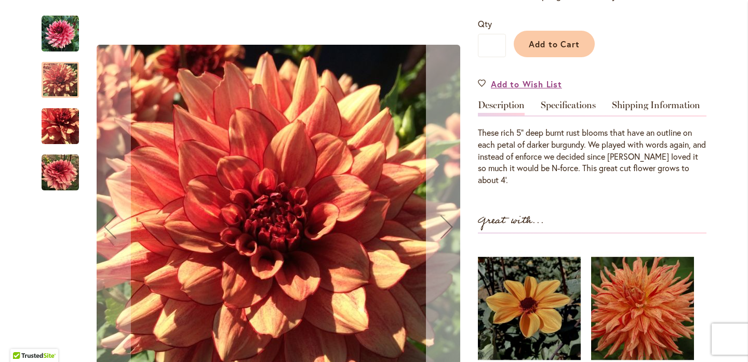
click at [447, 222] on div "Next" at bounding box center [447, 227] width 42 height 42
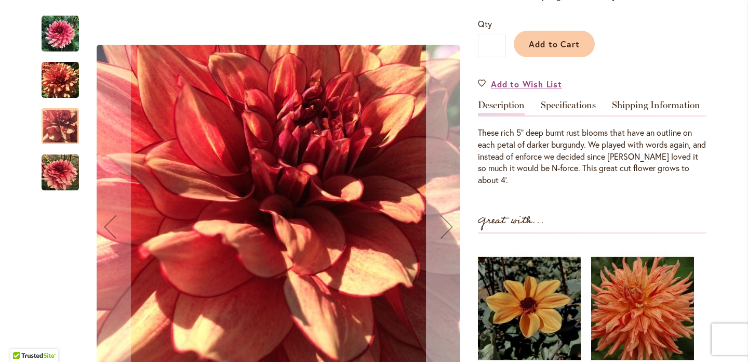
click at [447, 222] on div "Next" at bounding box center [447, 227] width 42 height 42
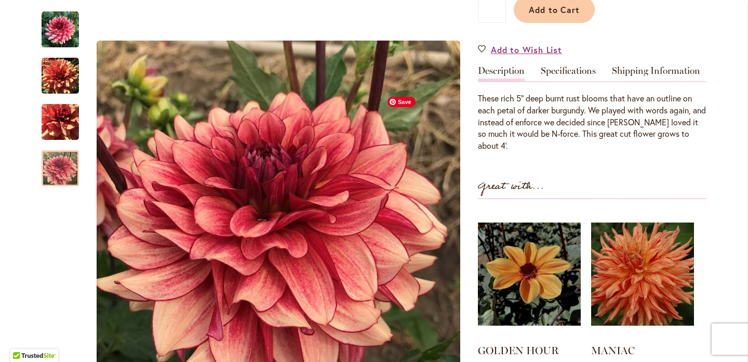
scroll to position [264, 0]
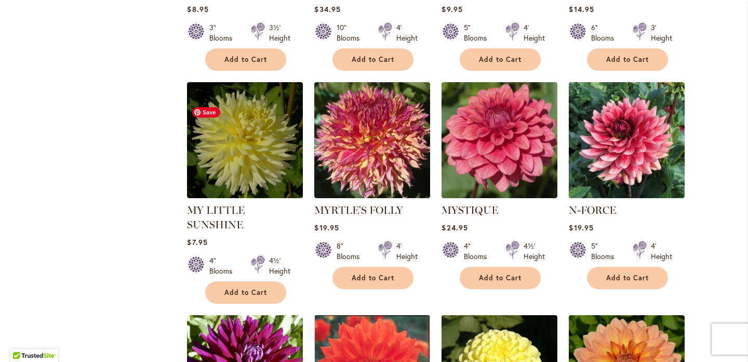
scroll to position [1294, 0]
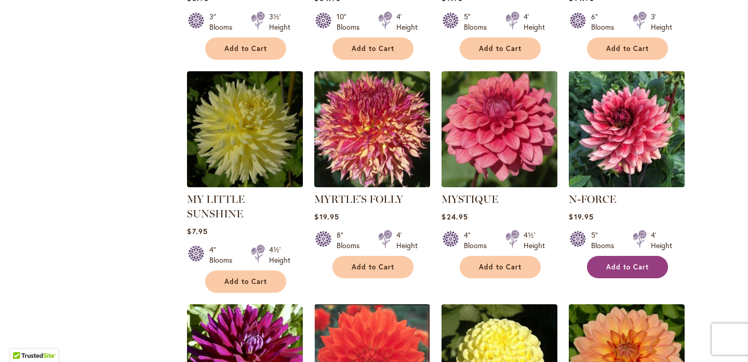
click at [622, 262] on span "Add to Cart" at bounding box center [627, 266] width 43 height 9
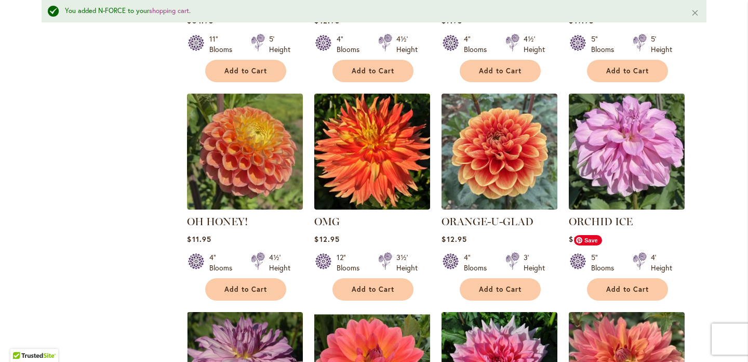
scroll to position [1974, 0]
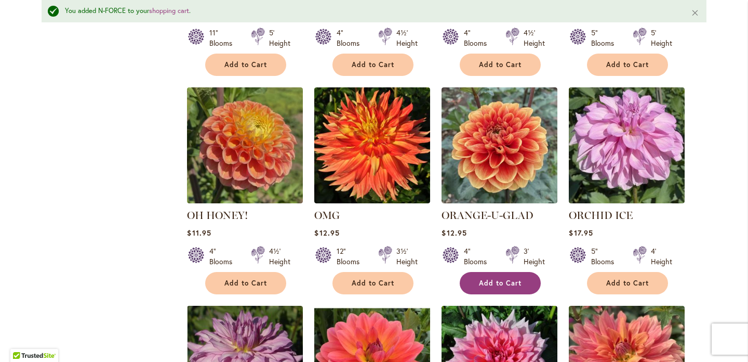
click at [509, 278] on span "Add to Cart" at bounding box center [500, 282] width 43 height 9
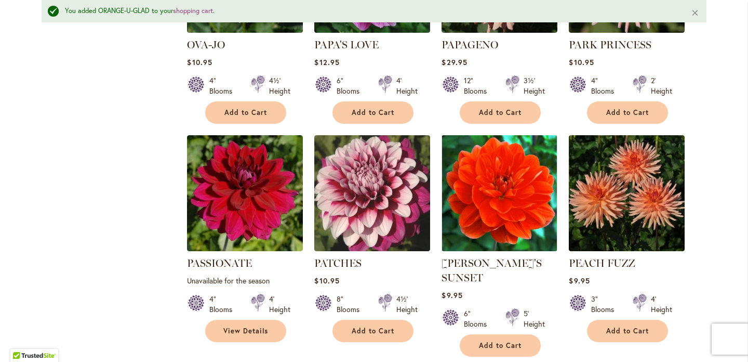
scroll to position [2596, 0]
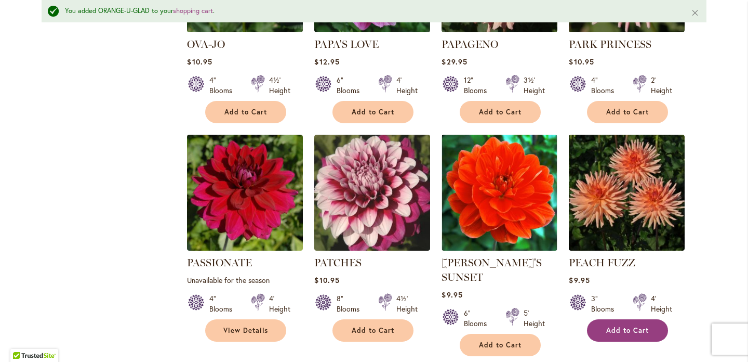
click at [612, 326] on span "Add to Cart" at bounding box center [627, 330] width 43 height 9
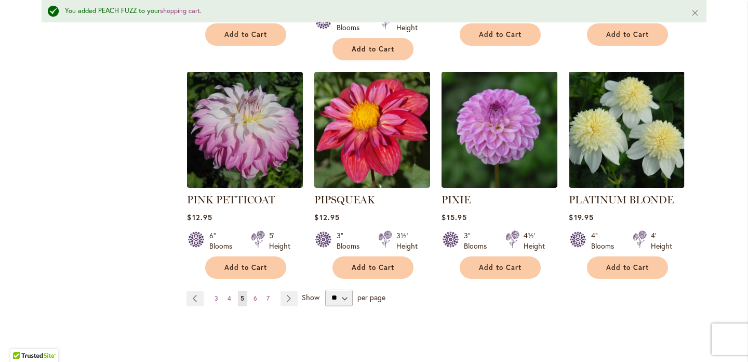
scroll to position [3534, 0]
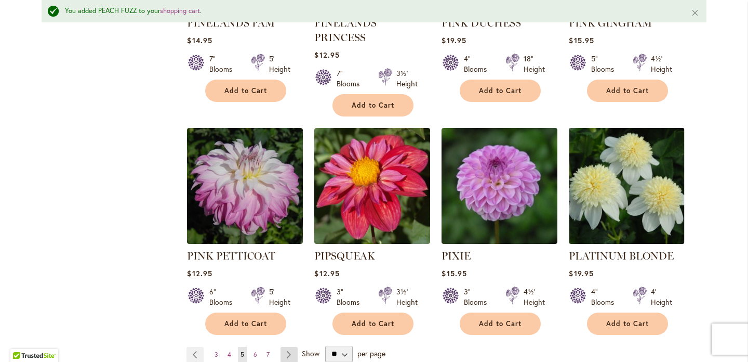
click at [284, 346] on link "Page Next" at bounding box center [289, 354] width 17 height 16
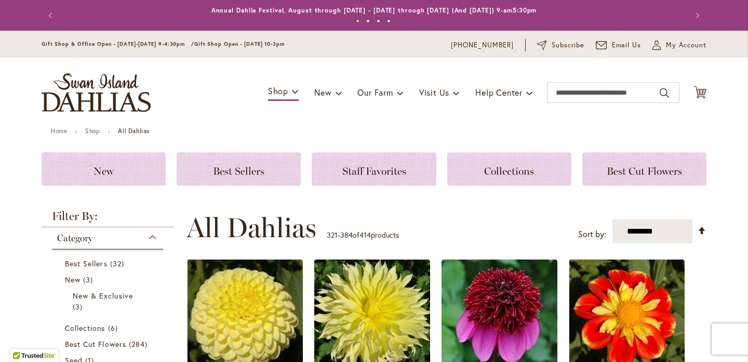
scroll to position [220, 0]
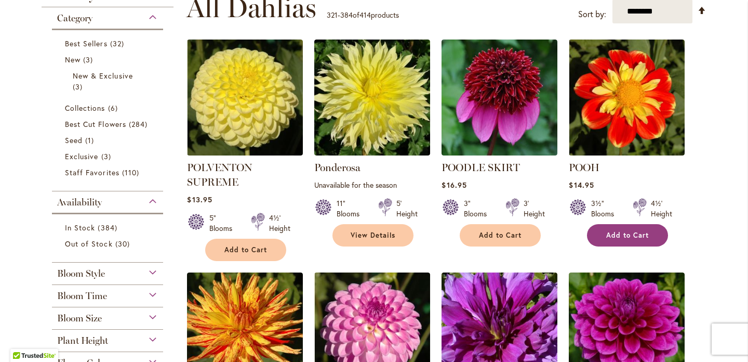
click at [607, 235] on span "Add to Cart" at bounding box center [627, 235] width 43 height 9
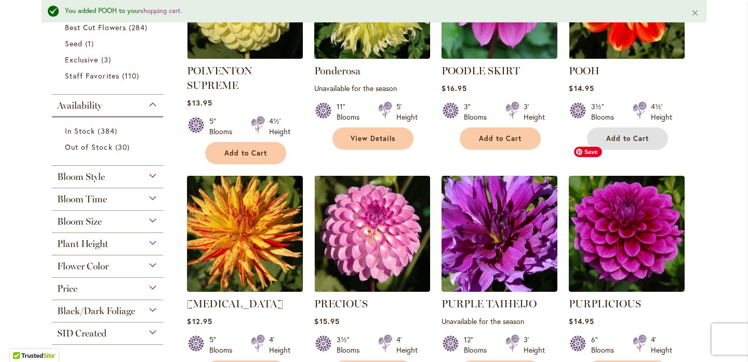
scroll to position [193, 0]
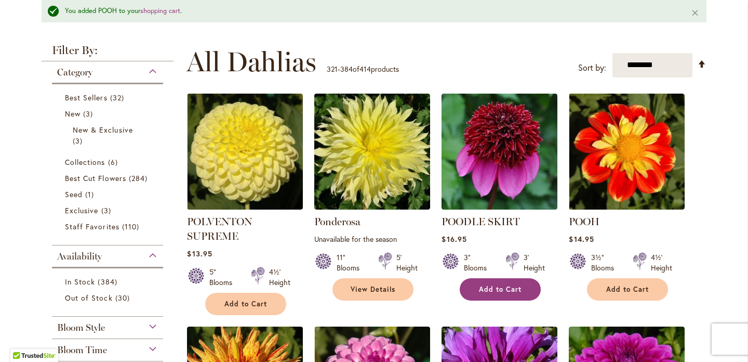
click at [527, 292] on button "Add to Cart" at bounding box center [500, 289] width 81 height 22
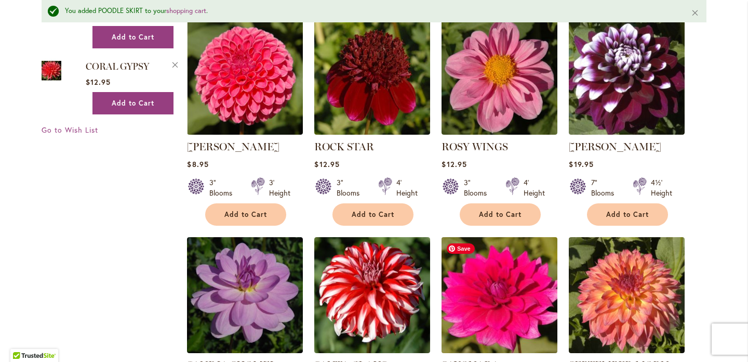
scroll to position [920, 0]
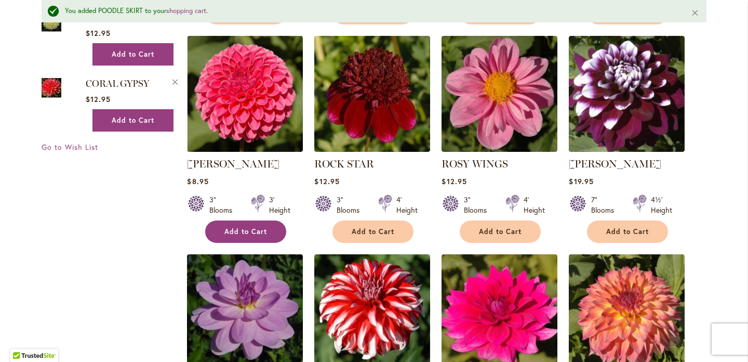
click at [278, 229] on button "Add to Cart" at bounding box center [245, 231] width 81 height 22
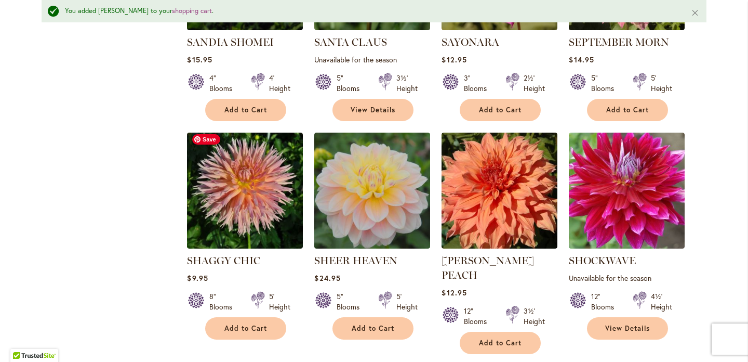
scroll to position [1260, 0]
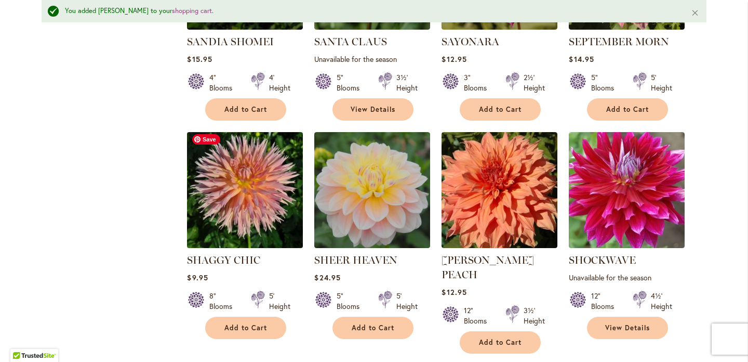
click at [249, 205] on img at bounding box center [245, 190] width 122 height 122
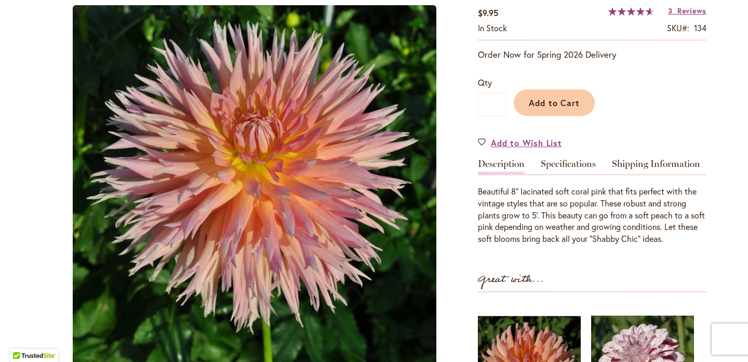
type input "*******"
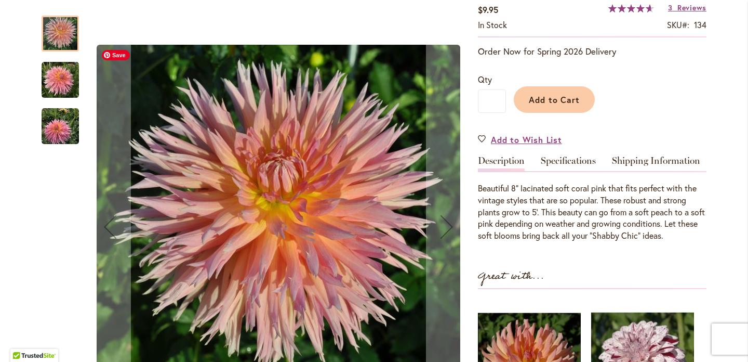
scroll to position [195, 0]
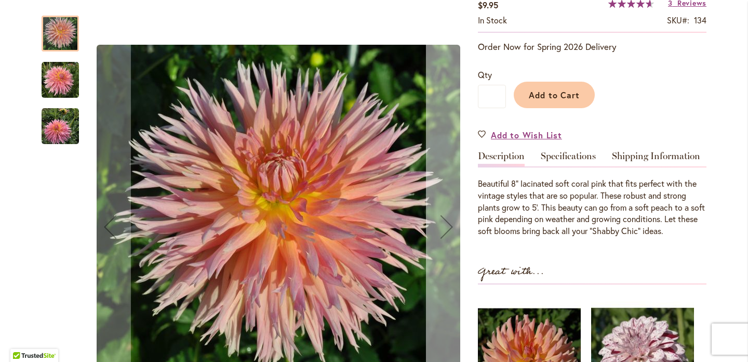
click at [451, 226] on div "Next" at bounding box center [447, 227] width 42 height 42
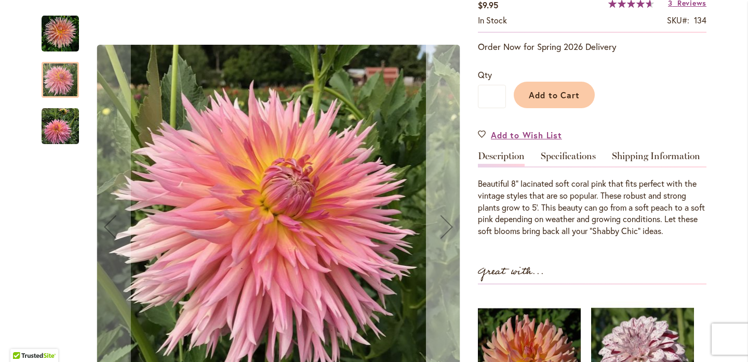
click at [451, 226] on div "Next" at bounding box center [447, 227] width 42 height 42
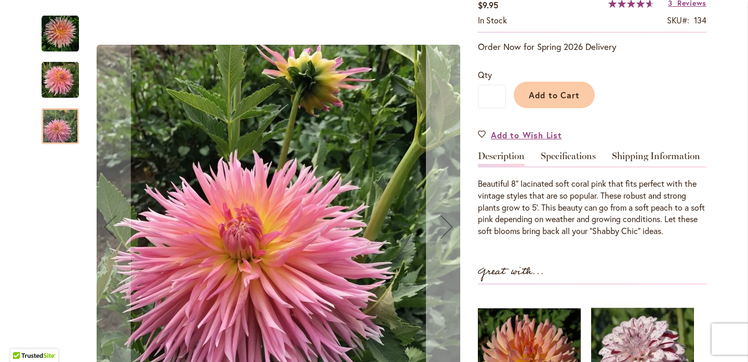
click at [451, 226] on div "Next" at bounding box center [447, 227] width 42 height 42
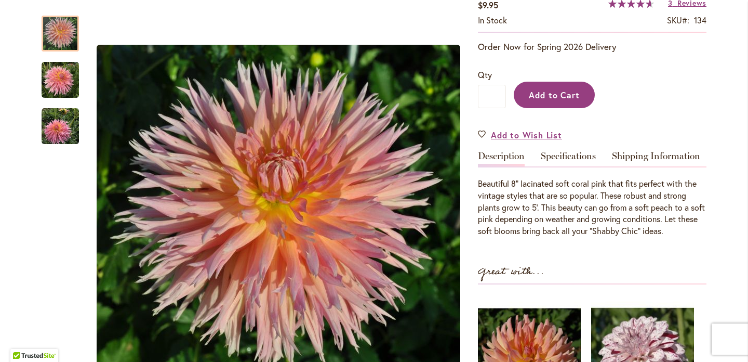
click at [538, 98] on span "Add to Cart" at bounding box center [554, 94] width 51 height 11
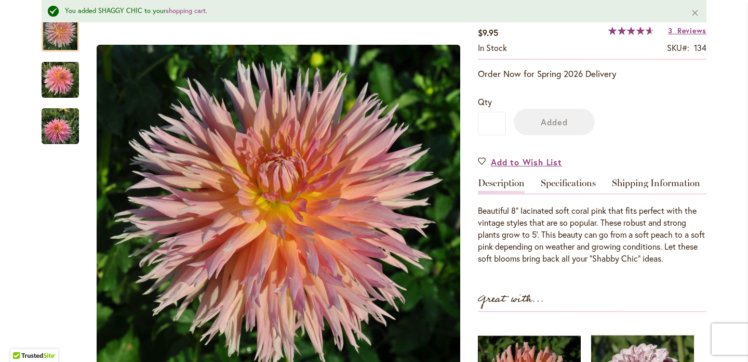
scroll to position [222, 0]
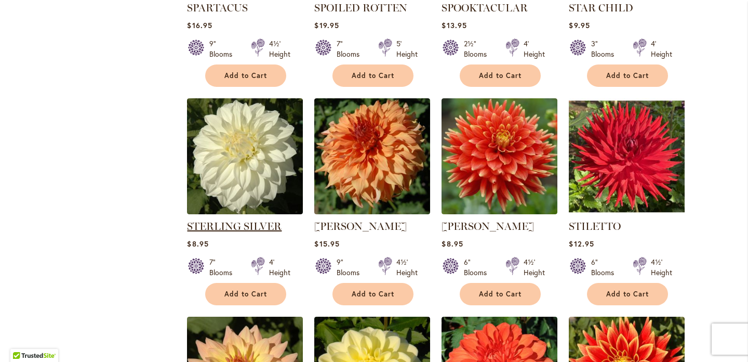
scroll to position [2157, 0]
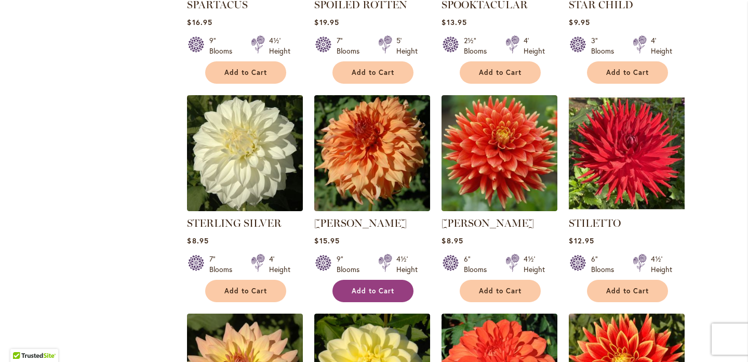
click at [381, 286] on span "Add to Cart" at bounding box center [373, 290] width 43 height 9
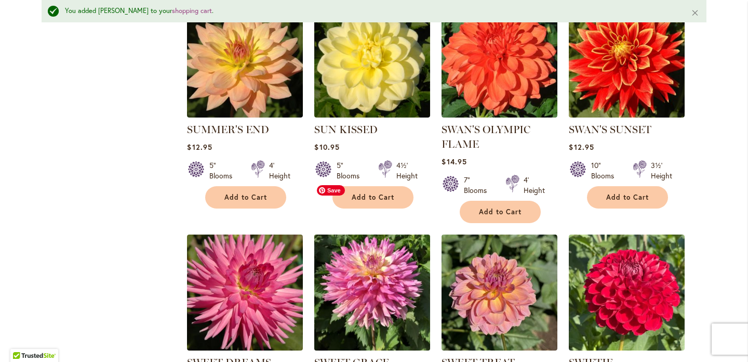
scroll to position [2476, 0]
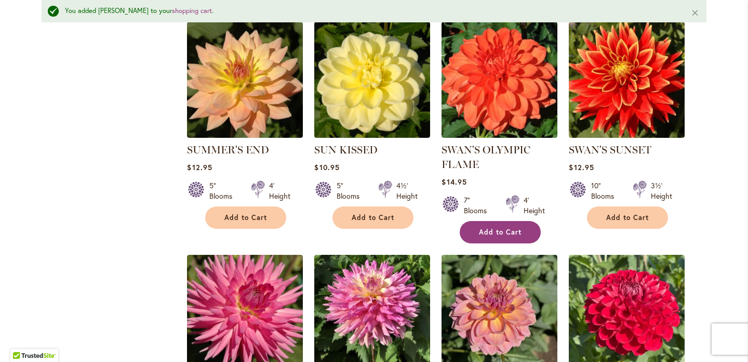
click at [486, 228] on span "Add to Cart" at bounding box center [500, 232] width 43 height 9
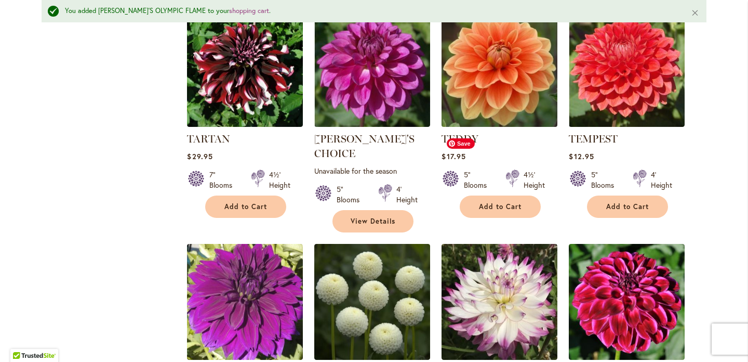
scroll to position [3161, 0]
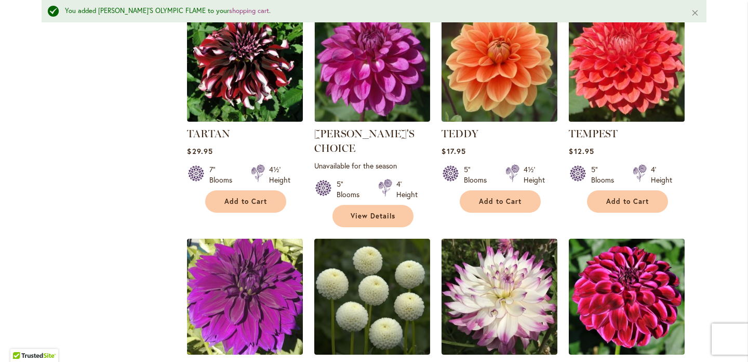
click at [608, 68] on img at bounding box center [627, 64] width 122 height 122
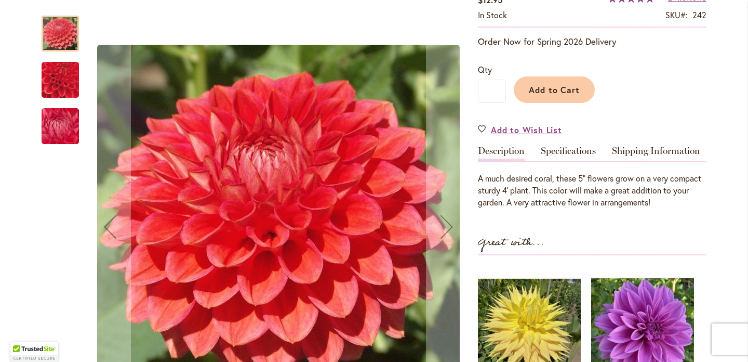
scroll to position [185, 0]
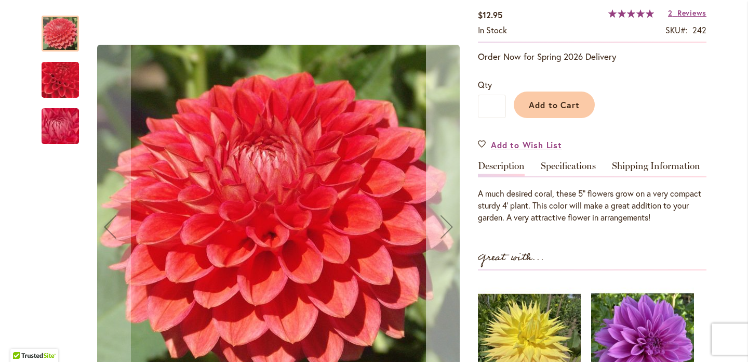
click at [446, 225] on div "Next" at bounding box center [447, 227] width 42 height 42
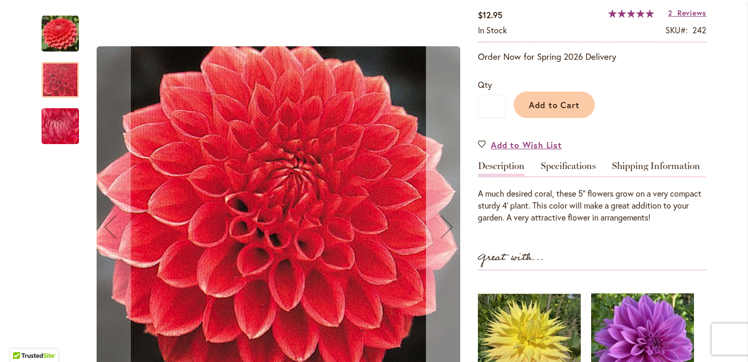
click at [446, 225] on div "Next" at bounding box center [447, 227] width 42 height 42
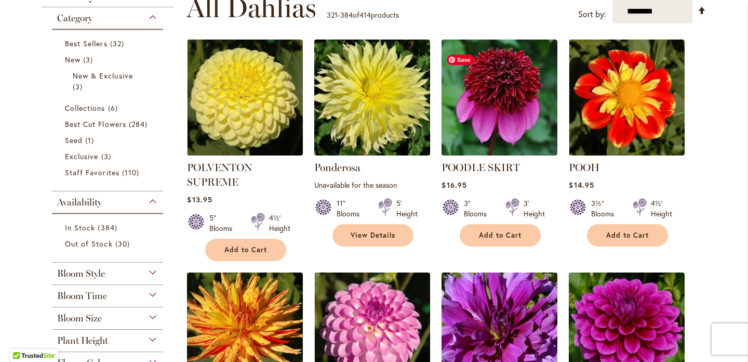
scroll to position [223, 0]
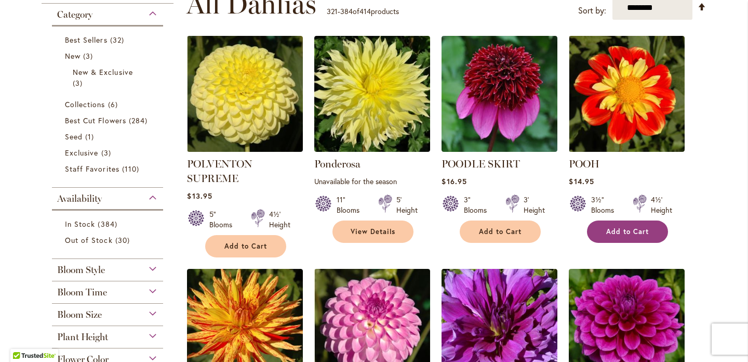
click at [649, 236] on button "Add to Cart" at bounding box center [627, 231] width 81 height 22
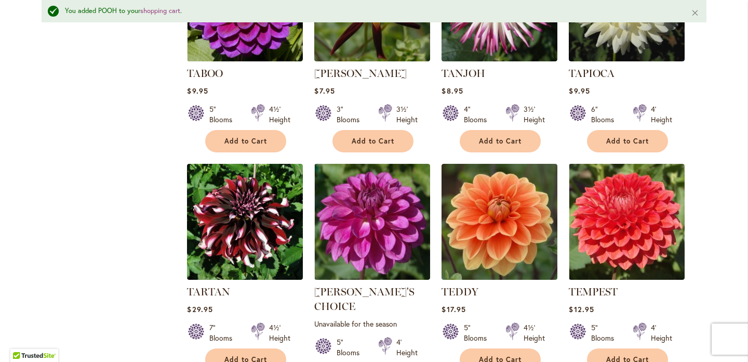
scroll to position [3006, 0]
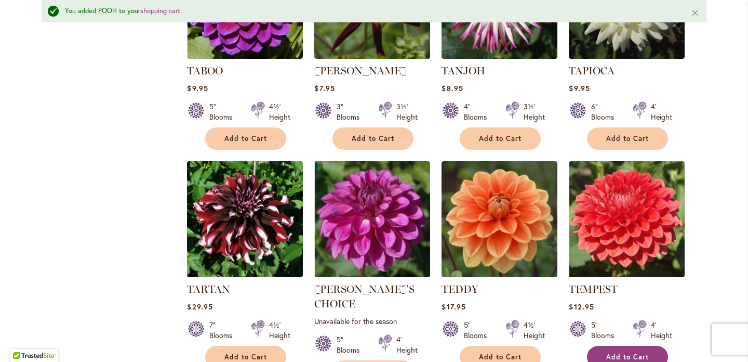
click at [637, 352] on span "Add to Cart" at bounding box center [627, 356] width 43 height 9
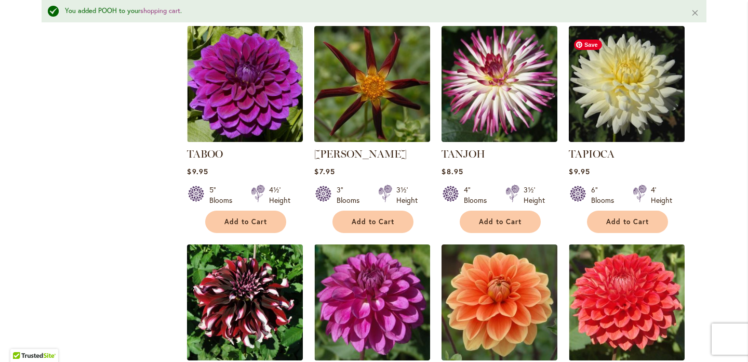
scroll to position [2890, 0]
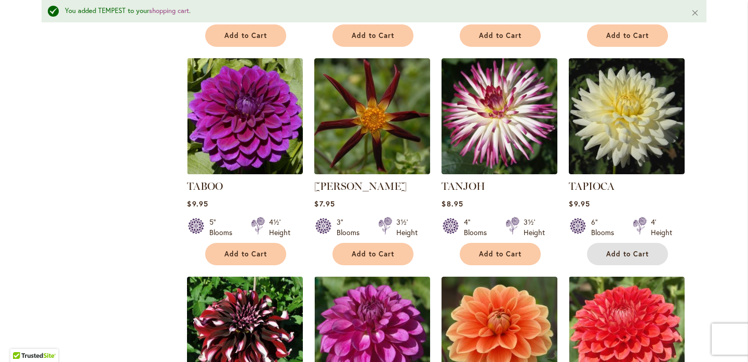
drag, startPoint x: 615, startPoint y: 235, endPoint x: 616, endPoint y: 161, distance: 74.3
click at [616, 179] on div "TAPIOCA Rating: 83% 4 Reviews $9.95 6" Blooms 4' Height Add to Cart" at bounding box center [627, 219] width 116 height 81
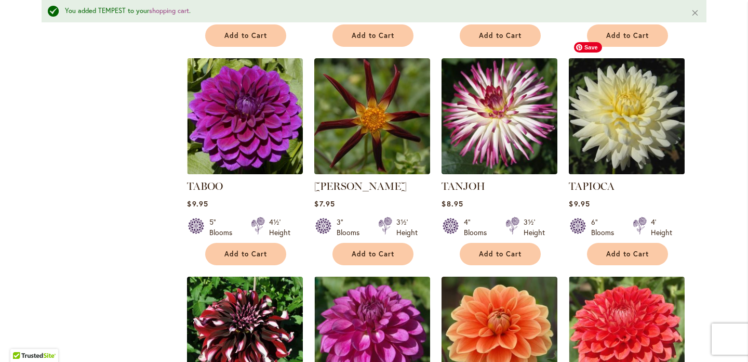
click at [616, 102] on img at bounding box center [627, 116] width 122 height 122
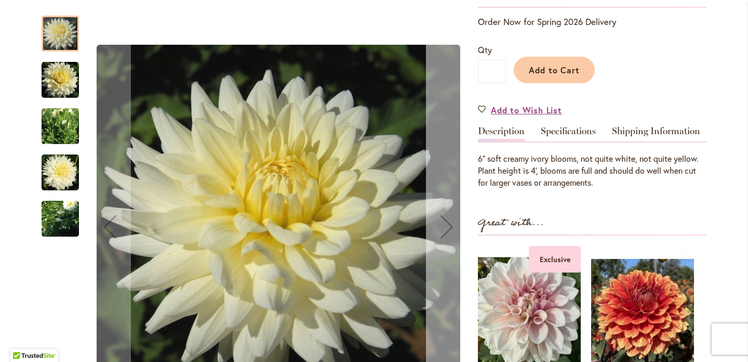
scroll to position [205, 0]
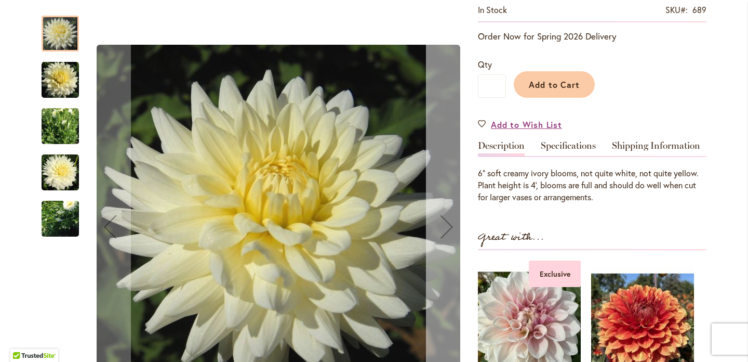
click at [449, 226] on div "Next" at bounding box center [447, 227] width 42 height 42
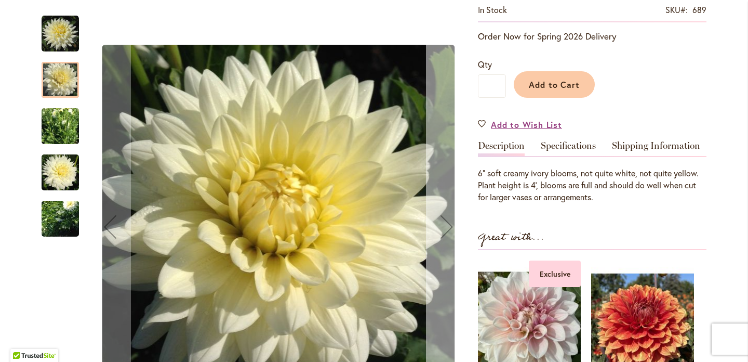
click at [449, 226] on div "Next" at bounding box center [447, 227] width 42 height 42
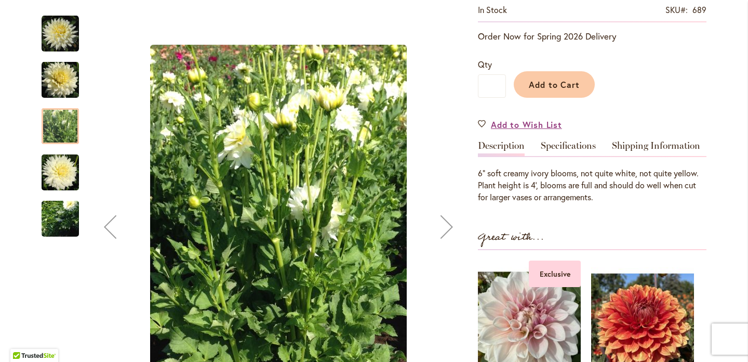
click at [449, 226] on div "Next" at bounding box center [447, 227] width 42 height 42
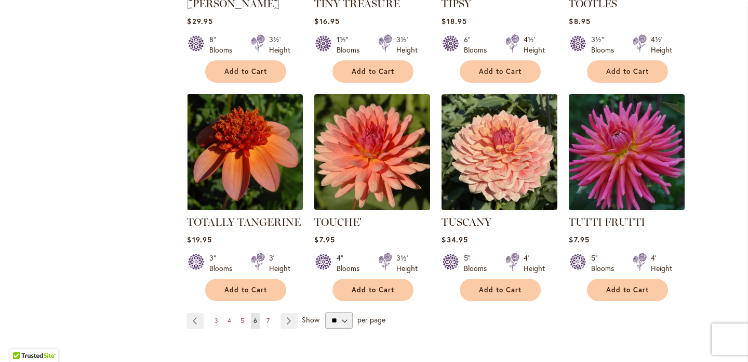
scroll to position [3497, 0]
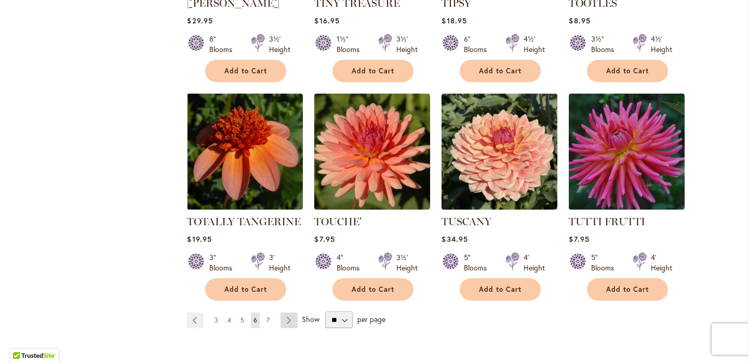
click at [290, 312] on link "Page Next" at bounding box center [289, 320] width 17 height 16
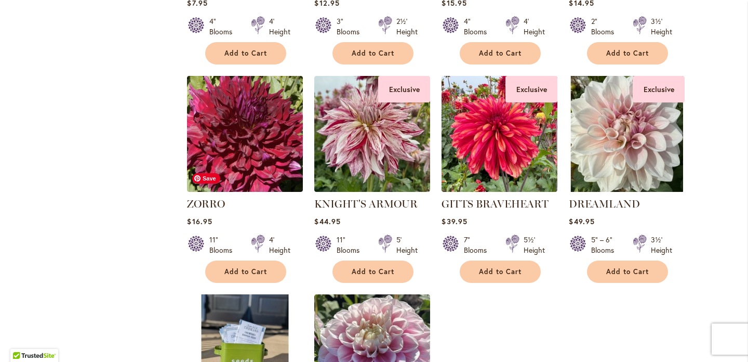
scroll to position [1499, 0]
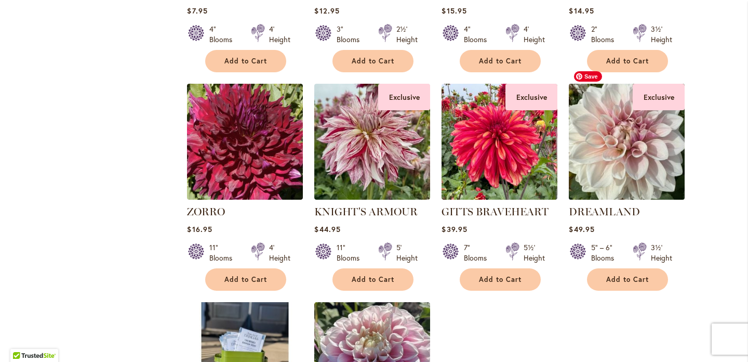
click at [659, 169] on img at bounding box center [627, 142] width 122 height 122
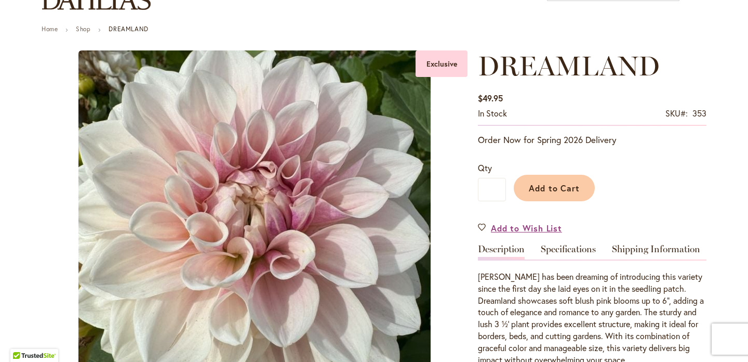
type input "*******"
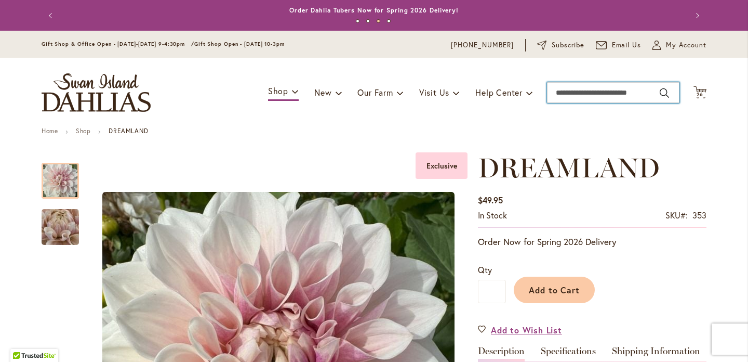
click at [601, 97] on input "Search" at bounding box center [613, 92] width 132 height 21
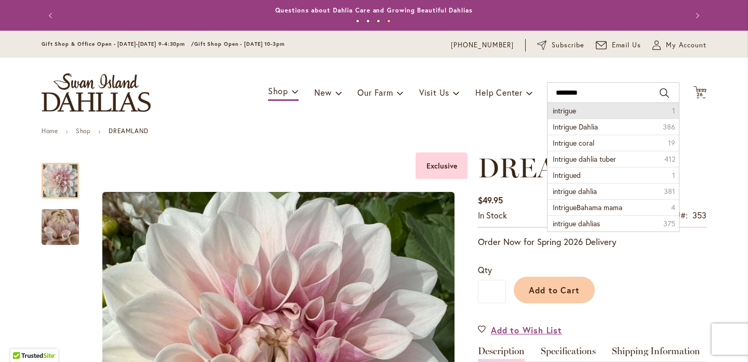
click at [593, 112] on li "intrigue 1" at bounding box center [613, 111] width 131 height 16
type input "********"
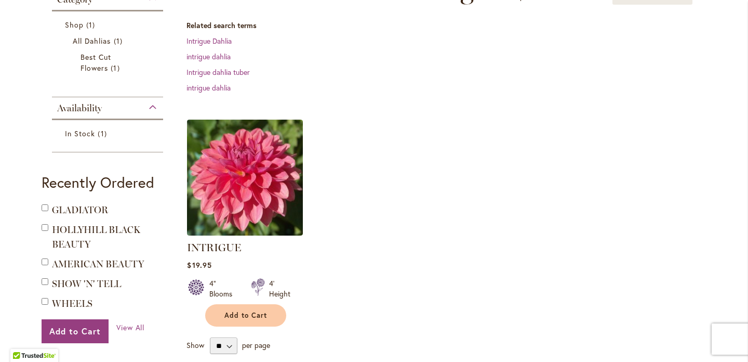
scroll to position [210, 0]
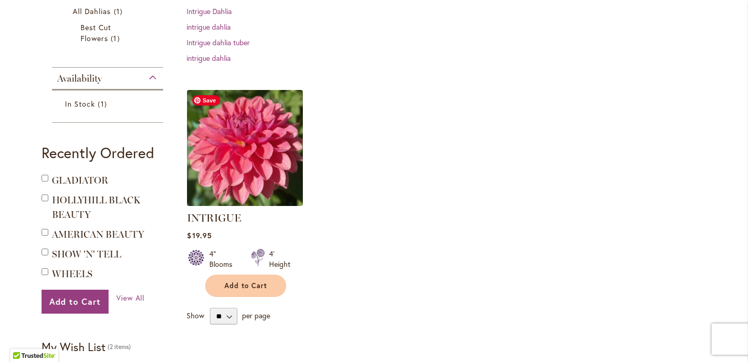
click at [234, 165] on img at bounding box center [245, 148] width 122 height 122
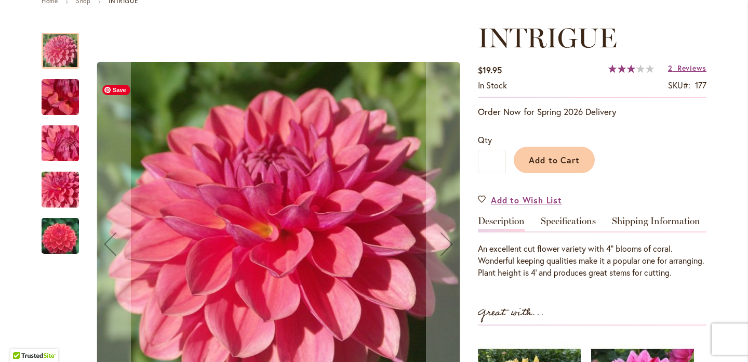
scroll to position [130, 0]
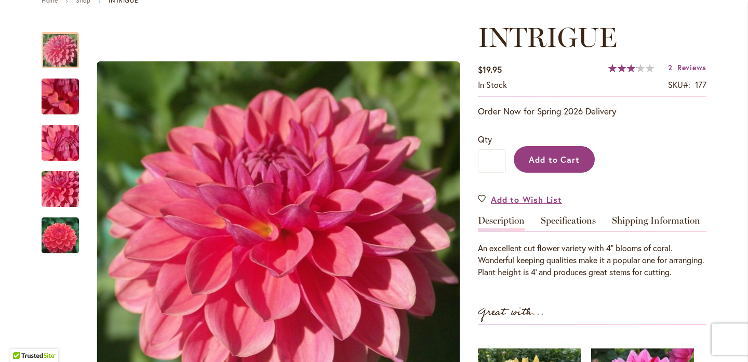
click at [518, 165] on button "Add to Cart" at bounding box center [554, 159] width 81 height 26
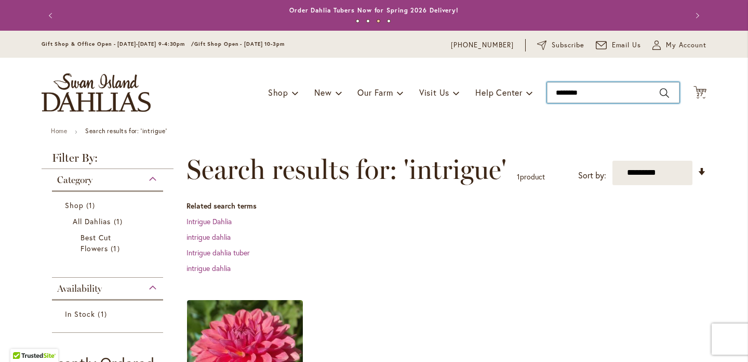
drag, startPoint x: 586, startPoint y: 92, endPoint x: 536, endPoint y: 95, distance: 50.5
click at [536, 95] on div "Toggle Nav Shop Dahlia Tubers Collections Fresh Cut Dahlias Gardening Supplies …" at bounding box center [374, 93] width 686 height 70
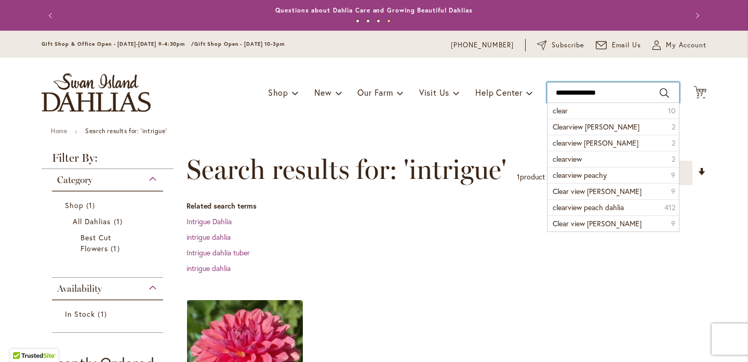
type input "**********"
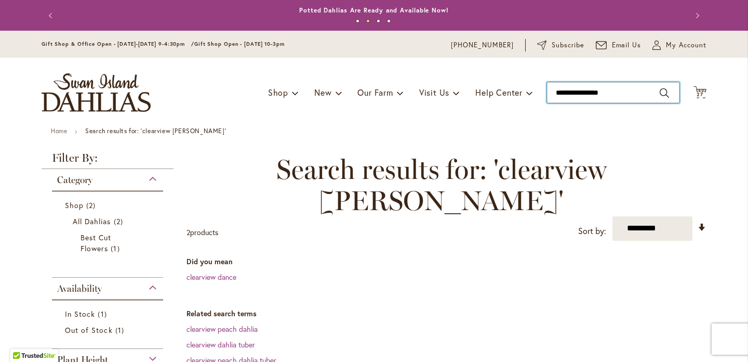
click at [626, 91] on input "**********" at bounding box center [613, 92] width 132 height 21
click at [700, 90] on icon "Cart .cls-1 { fill: #231f20; }" at bounding box center [700, 92] width 13 height 13
type input "**********"
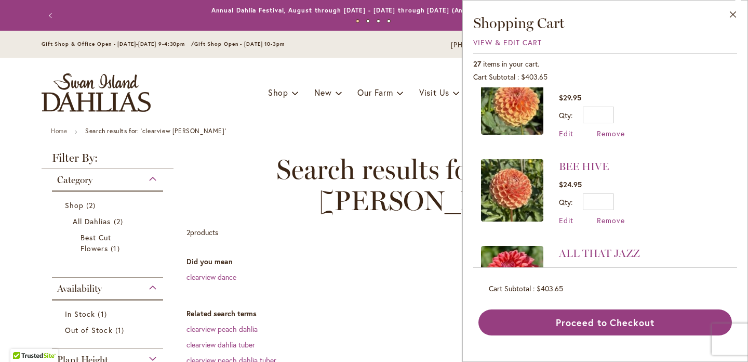
scroll to position [1889, 0]
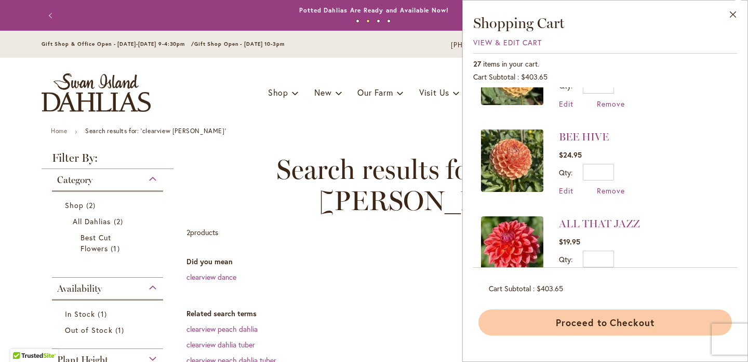
click at [598, 321] on button "Proceed to Checkout" at bounding box center [605, 322] width 254 height 26
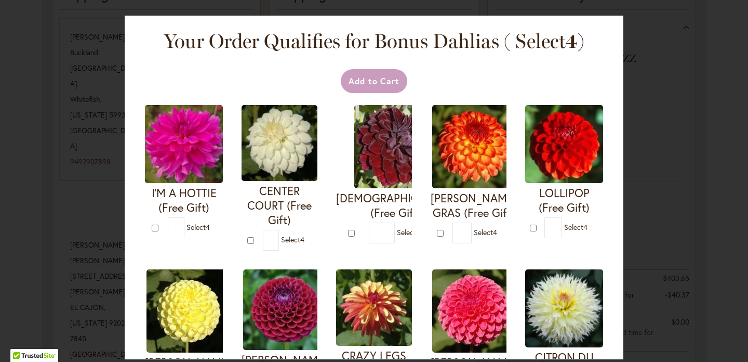
click at [88, 132] on div "Your Order Qualifies for Bonus Dahlias ( Select 4 ) Add to Cart I'M A HOTTIE (F…" at bounding box center [374, 181] width 748 height 362
click at [126, 180] on div "Your Order Qualifies for Bonus Dahlias ( Select 4 ) Add to Cart I'M A HOTTIE (F…" at bounding box center [374, 187] width 499 height 343
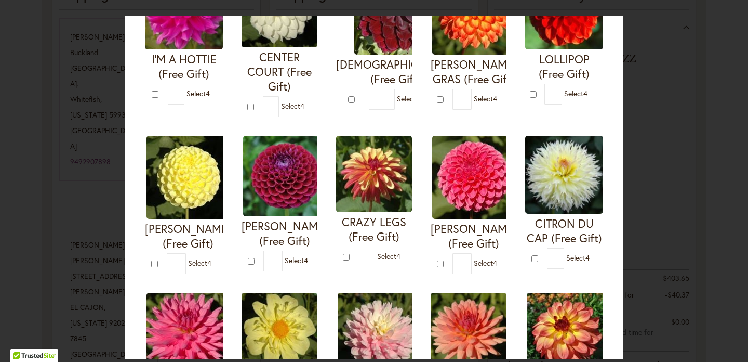
scroll to position [208, 0]
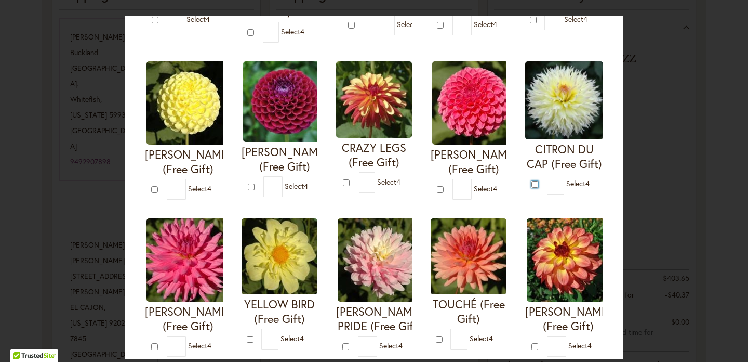
type input "*"
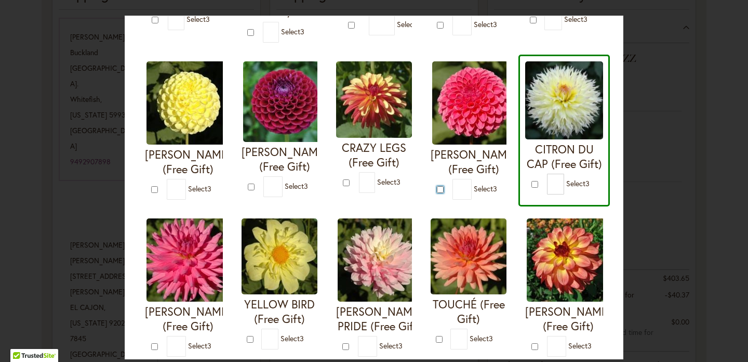
type input "*"
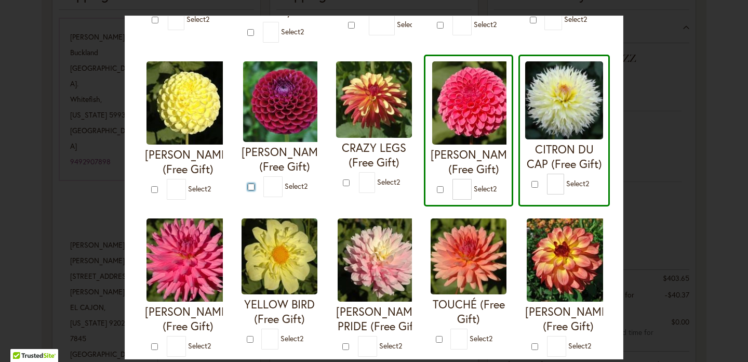
type input "*"
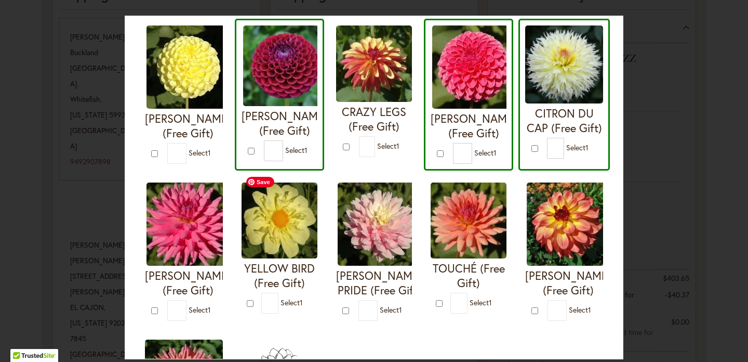
scroll to position [242, 0]
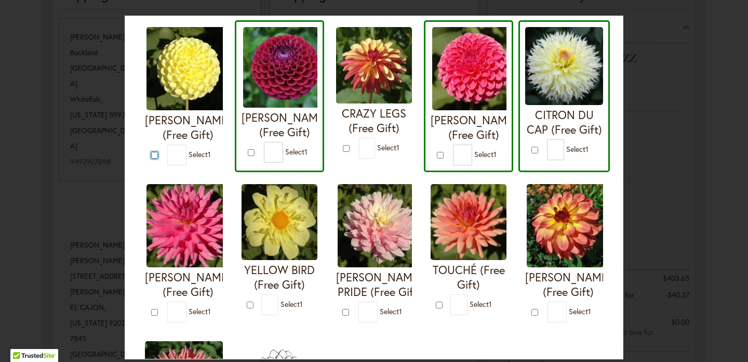
type input "*"
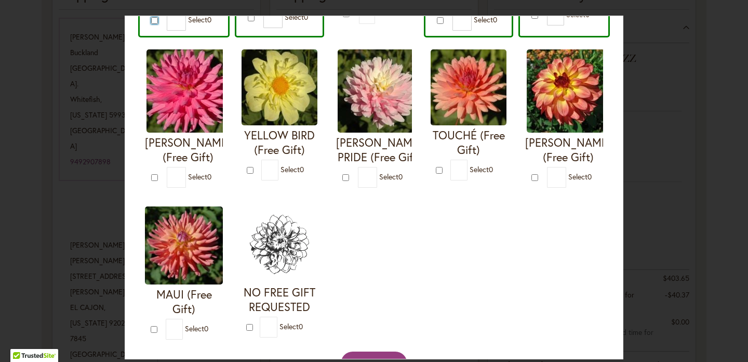
scroll to position [428, 0]
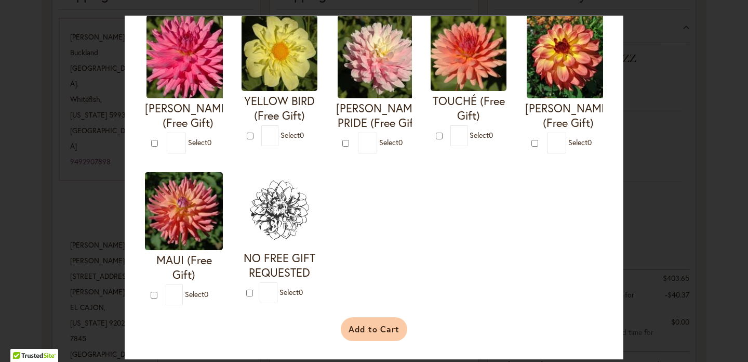
click at [358, 334] on button "Add to Cart" at bounding box center [374, 329] width 67 height 24
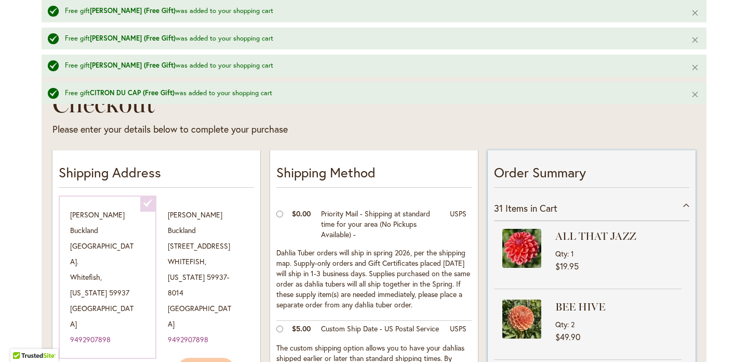
scroll to position [171, 0]
click at [683, 203] on div "31 Items in Cart" at bounding box center [591, 208] width 195 height 25
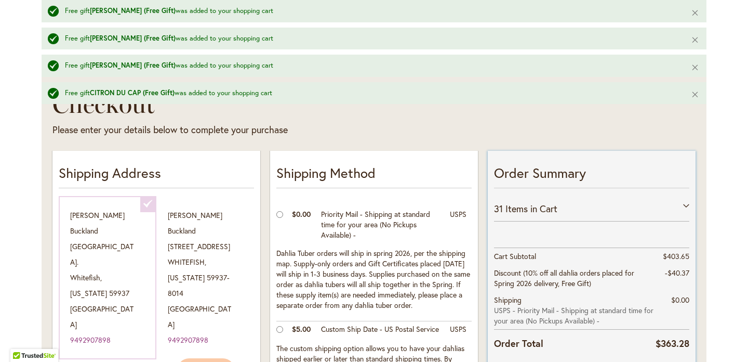
click at [683, 203] on div "31 Items in Cart" at bounding box center [591, 208] width 195 height 25
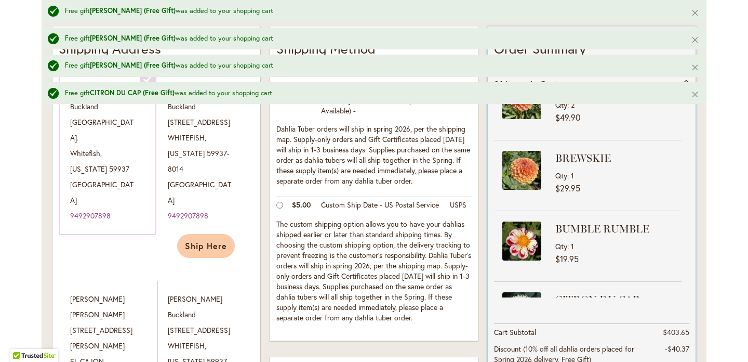
scroll to position [0, 0]
